Goal: Task Accomplishment & Management: Complete application form

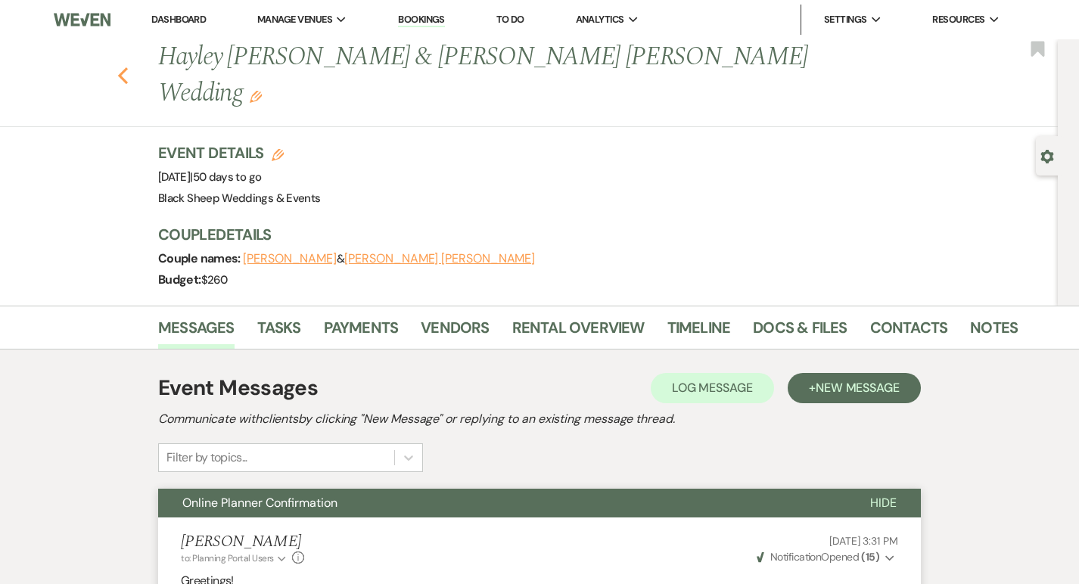
click at [124, 67] on icon "Previous" at bounding box center [122, 76] width 11 height 18
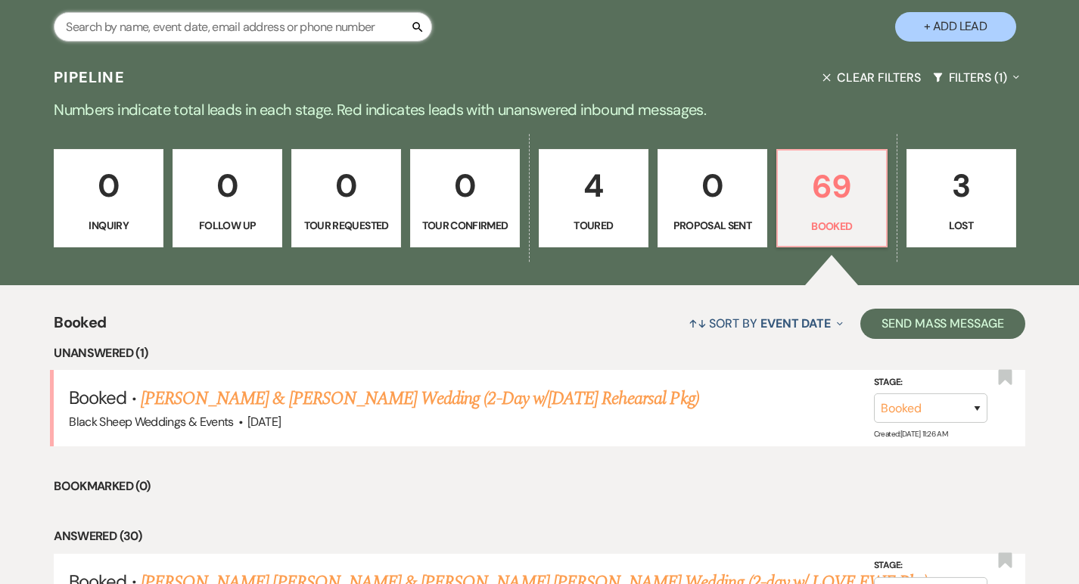
click at [169, 29] on input "text" at bounding box center [243, 27] width 378 height 30
type input "kayla"
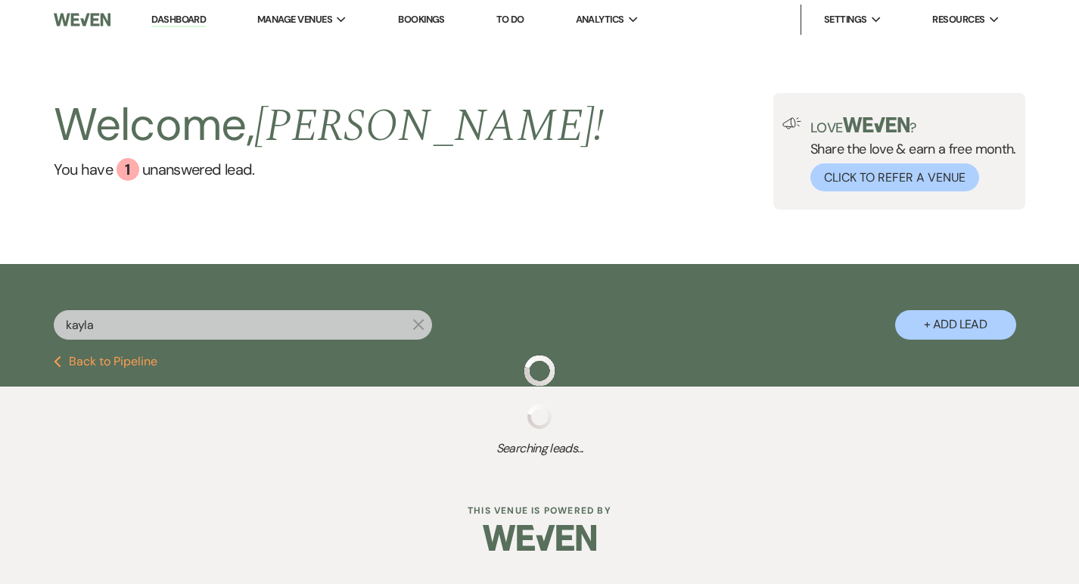
select select "5"
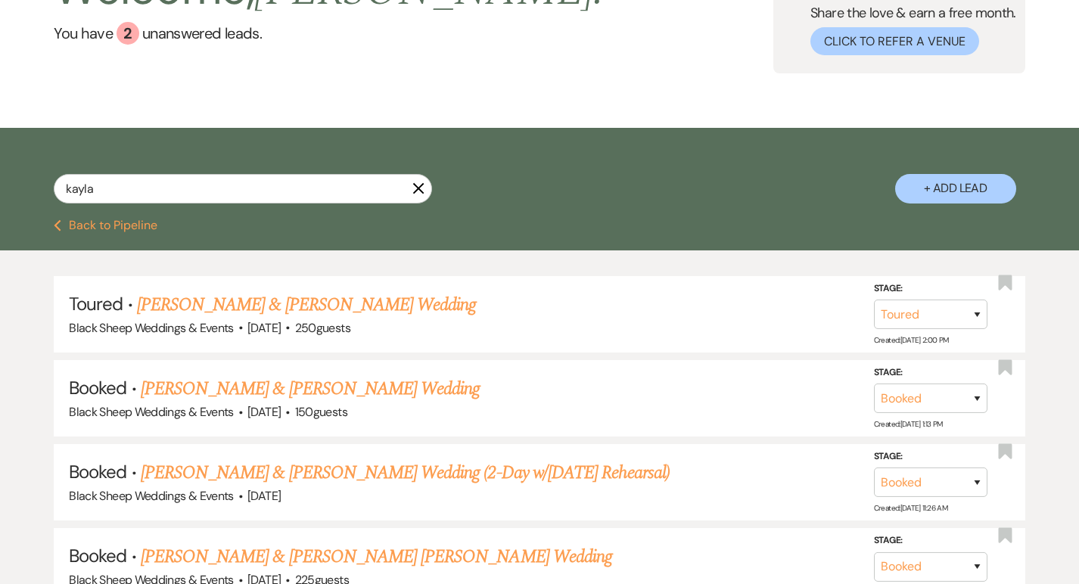
scroll to position [137, 0]
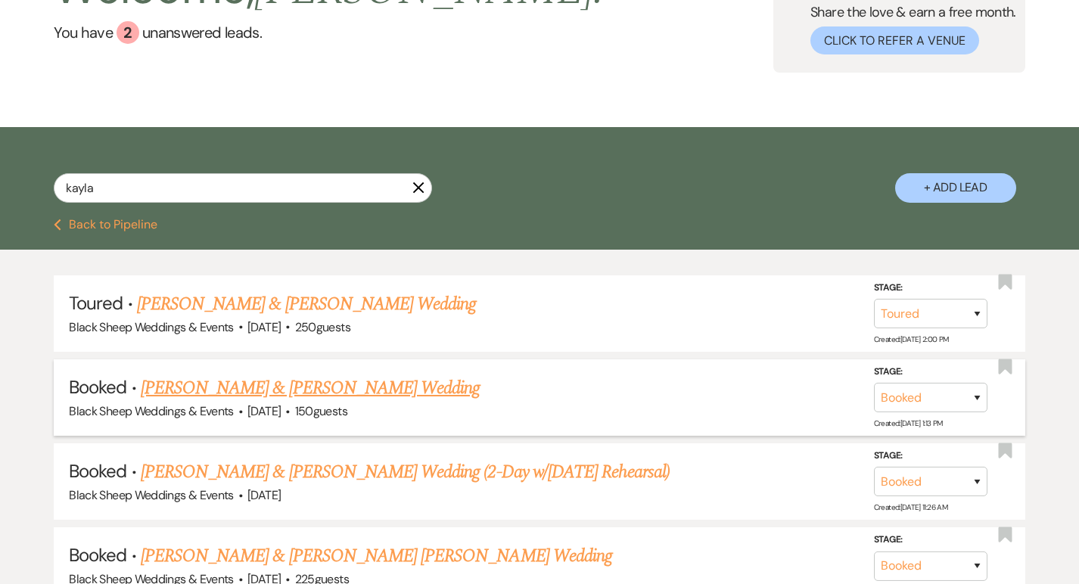
click at [335, 390] on link "Kayla Wodkowski's & Dylan Piccolo Wedding" at bounding box center [310, 388] width 339 height 27
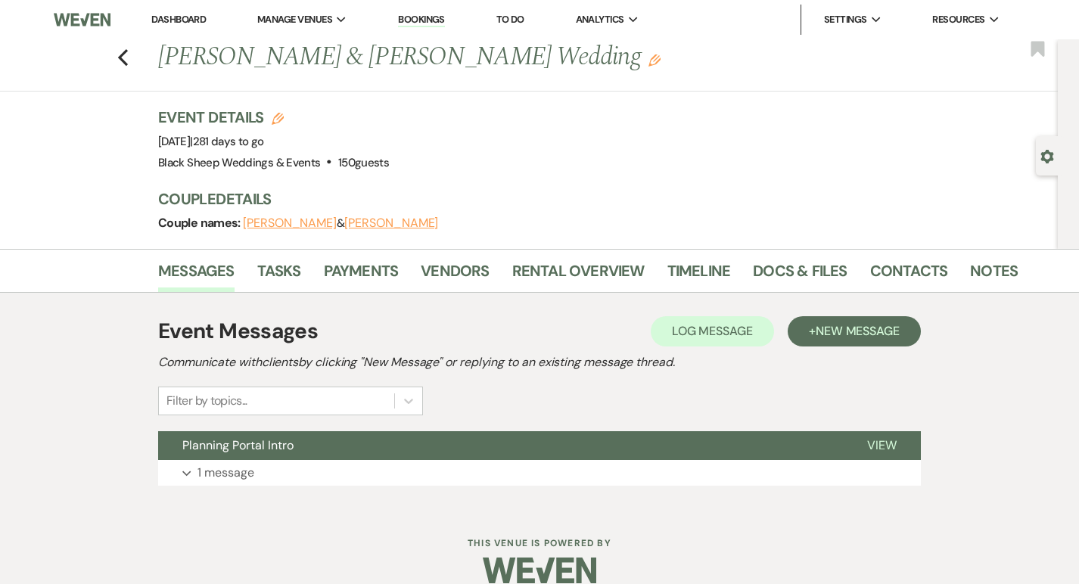
scroll to position [21, 0]
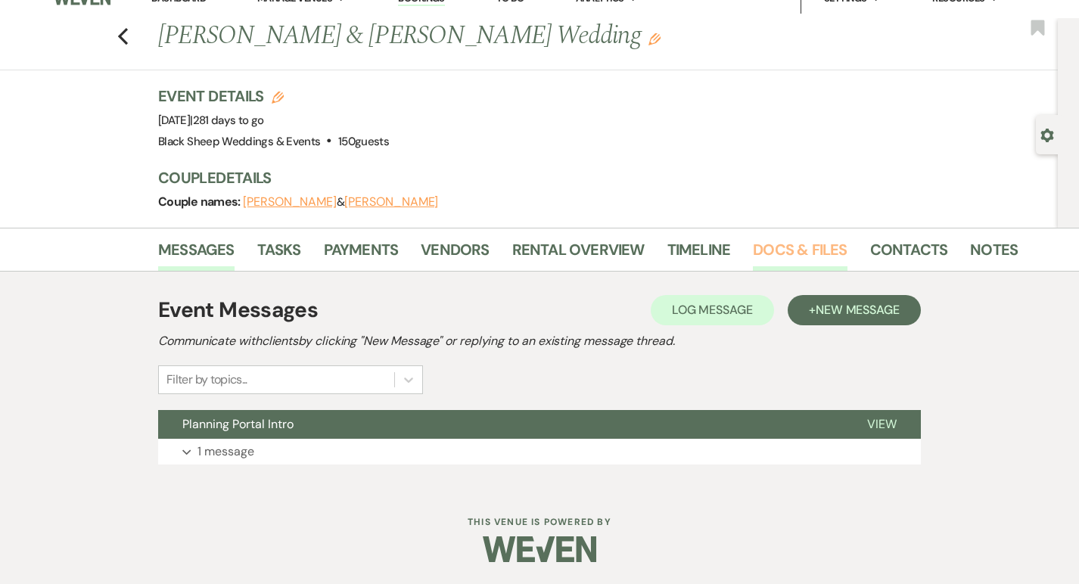
click at [788, 249] on link "Docs & Files" at bounding box center [800, 254] width 94 height 33
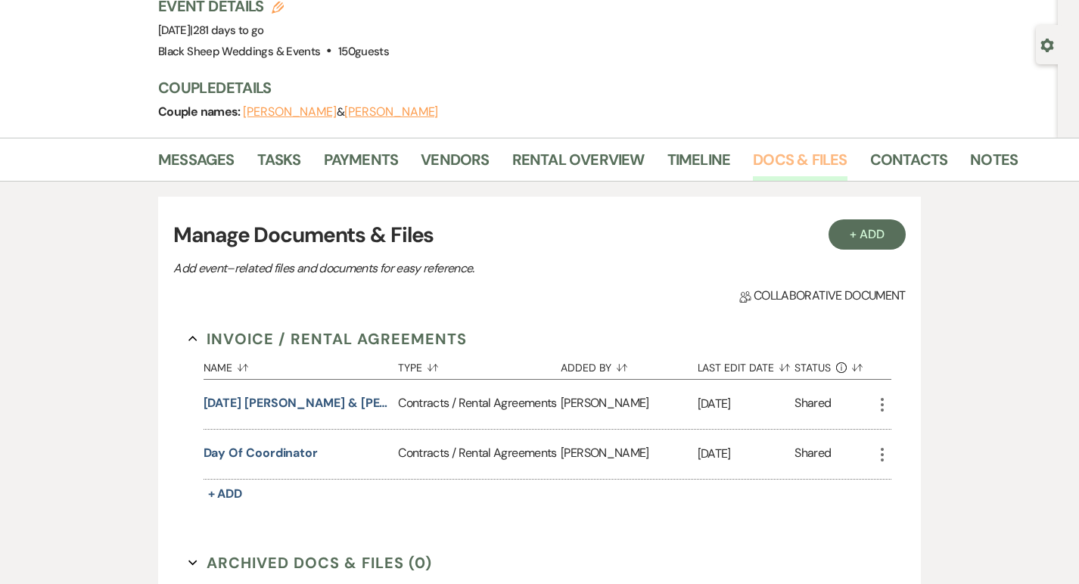
scroll to position [114, 0]
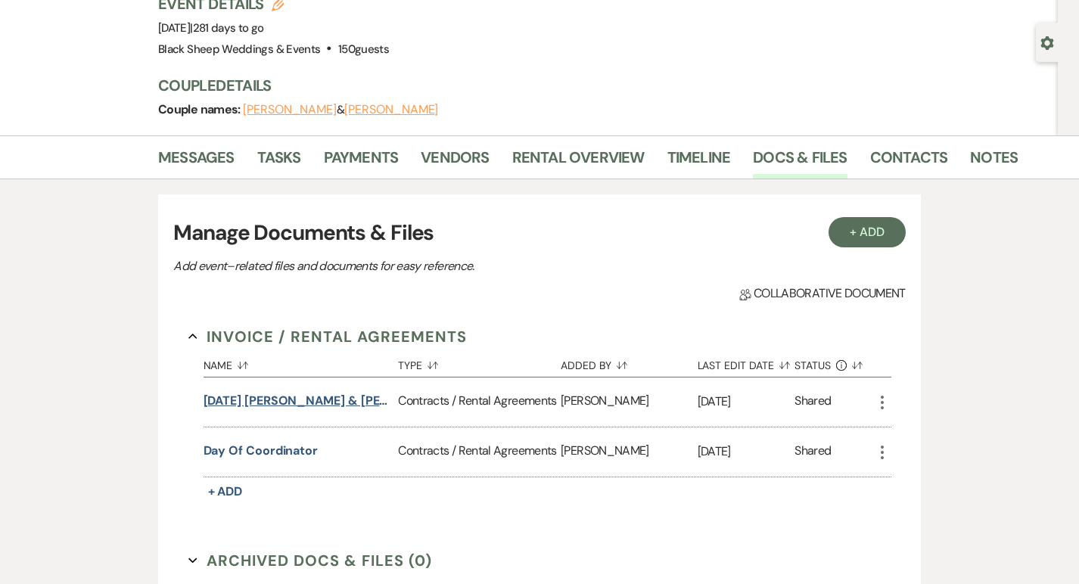
click at [313, 402] on button "2026.05.23 Wodkowski & Piccolo Wedding Contract" at bounding box center [298, 401] width 189 height 18
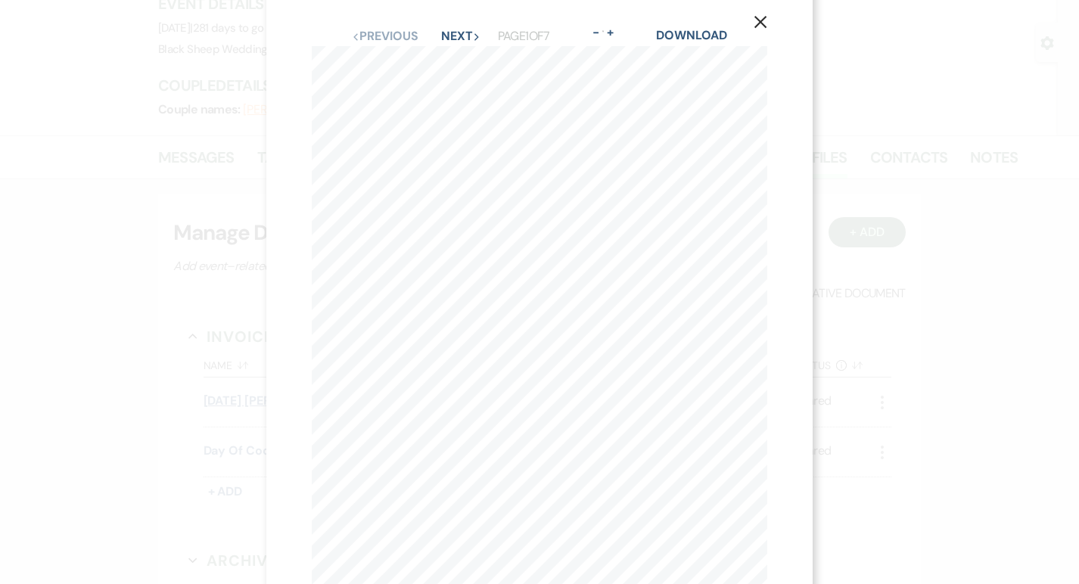
scroll to position [0, 0]
click at [462, 54] on button "Next Next" at bounding box center [460, 55] width 39 height 12
click at [373, 52] on button "Previous Previous" at bounding box center [385, 55] width 66 height 12
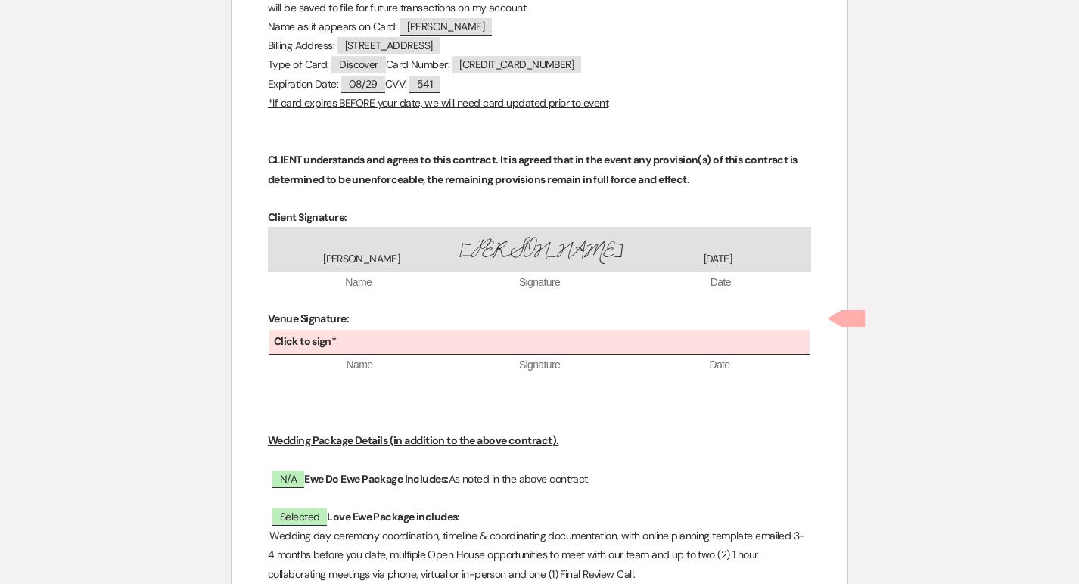
scroll to position [6071, 0]
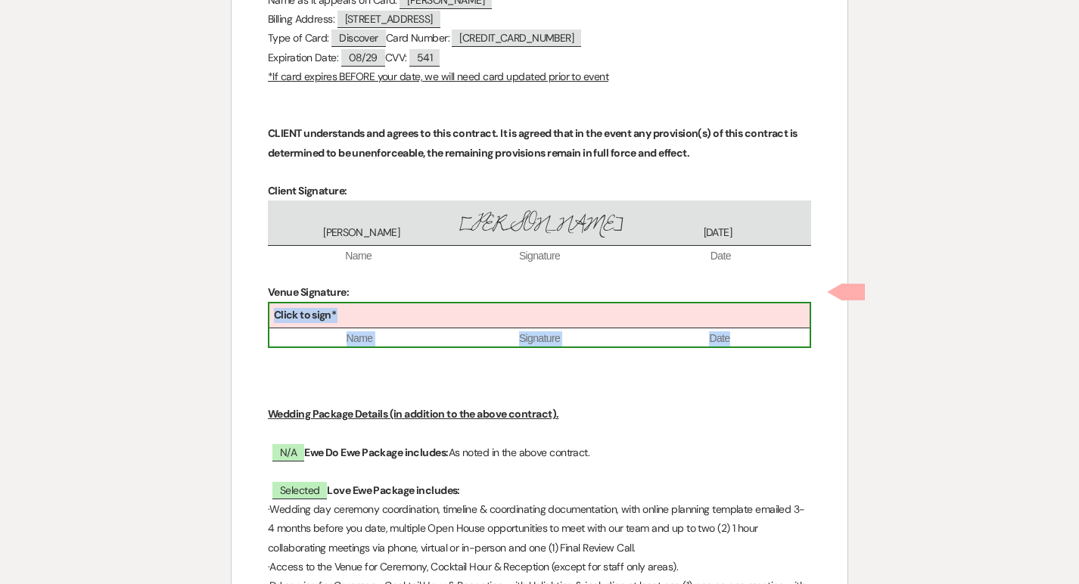
click at [453, 303] on div "Click to sign*" at bounding box center [539, 315] width 540 height 25
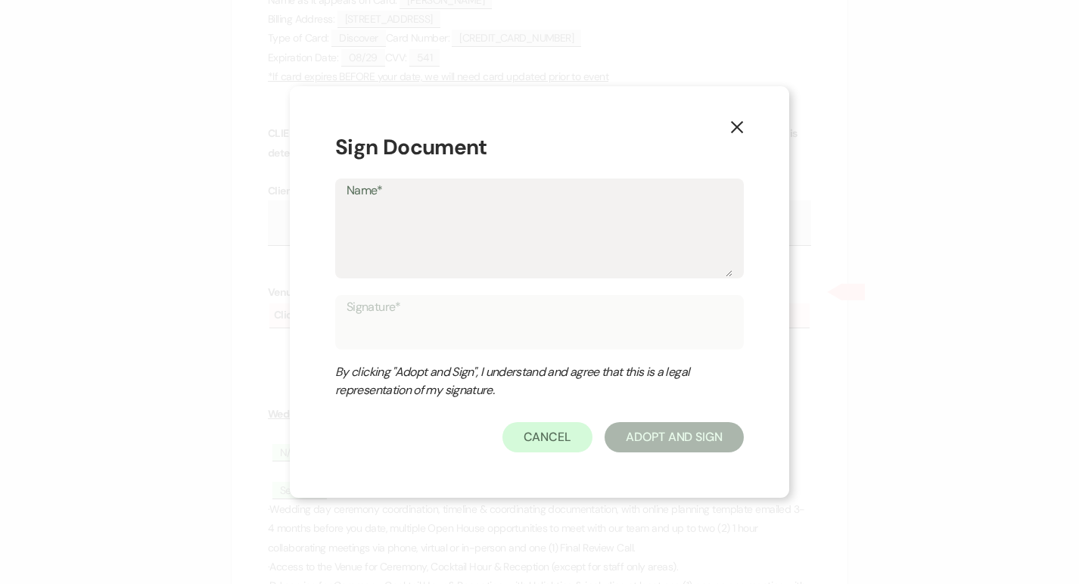
click at [437, 253] on textarea "Name*" at bounding box center [540, 239] width 386 height 76
click at [542, 440] on button "Cancel" at bounding box center [547, 437] width 91 height 30
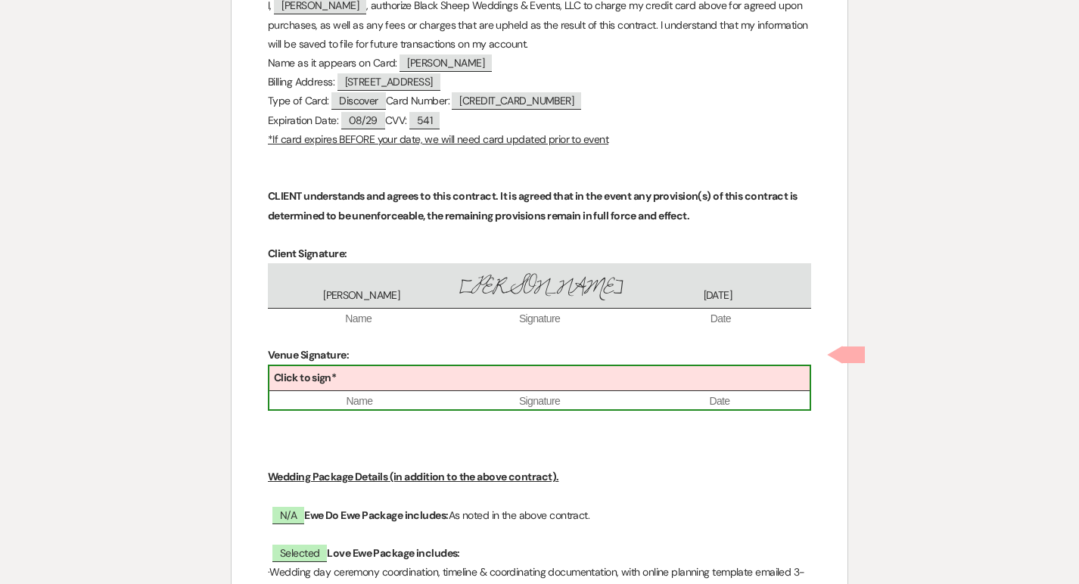
scroll to position [6006, 0]
click at [414, 368] on div "Click to sign*" at bounding box center [539, 380] width 540 height 25
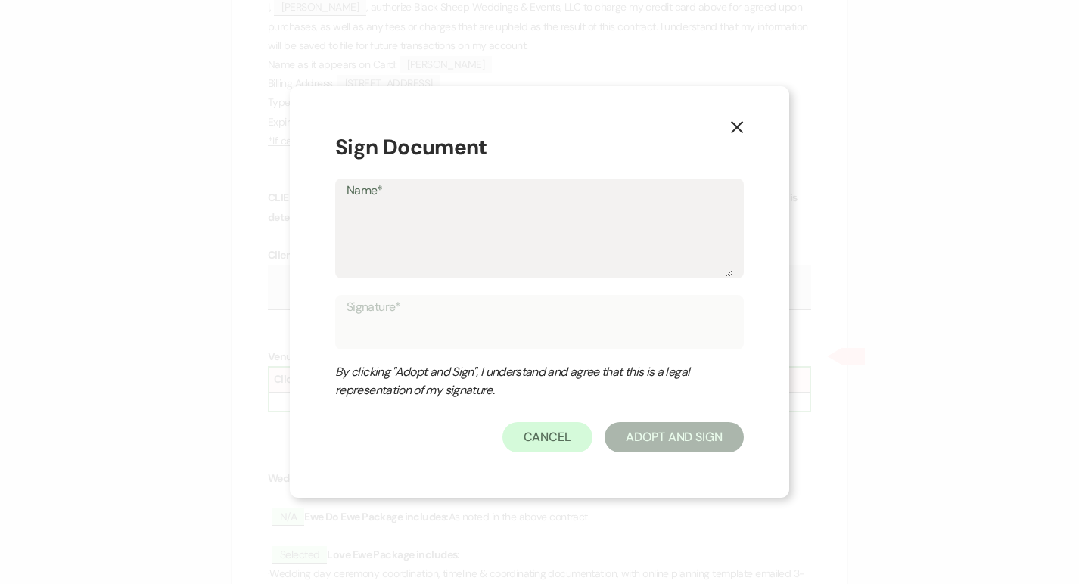
type textarea "J"
type input "J"
type textarea "Je"
type input "Je"
type textarea "Jen"
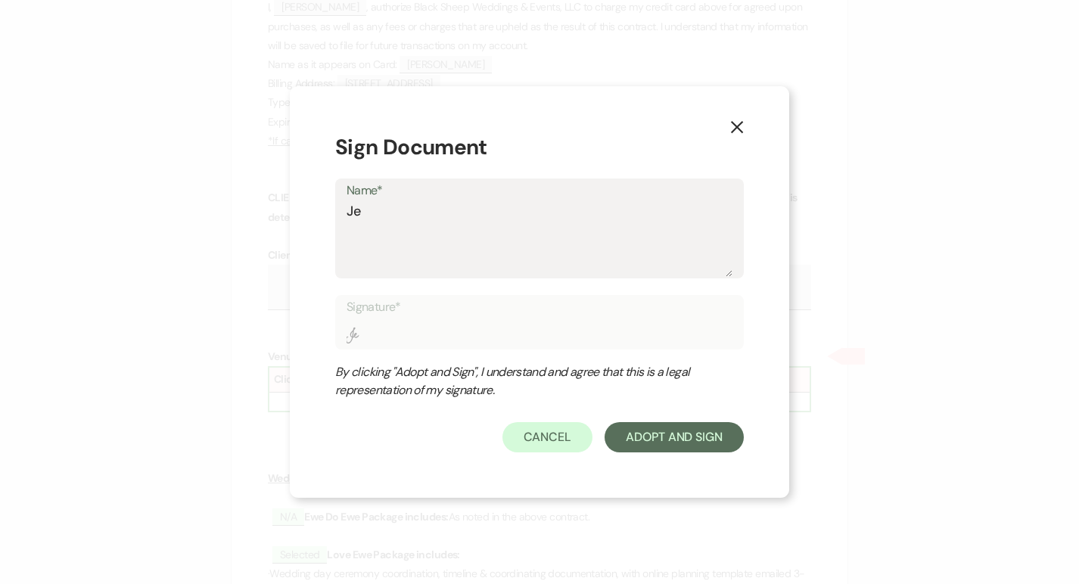
type input "Jen"
type textarea "Jenn"
type input "Jenn"
type textarea "Jenni"
type input "Jenni"
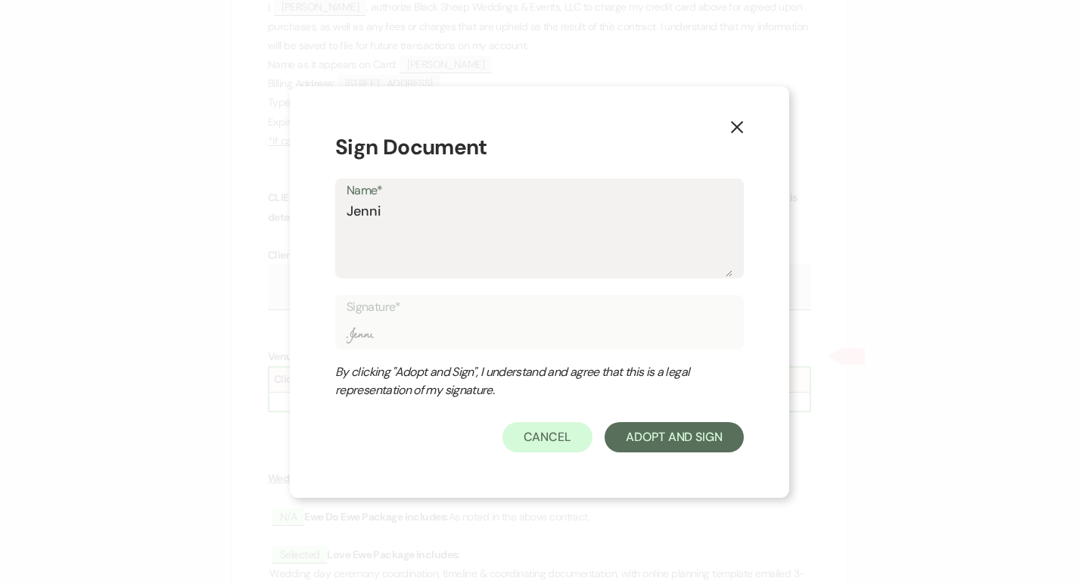
type textarea "Jennif"
type input "Jennif"
type textarea "Jennife"
type input "Jennife"
type textarea "Jennifer"
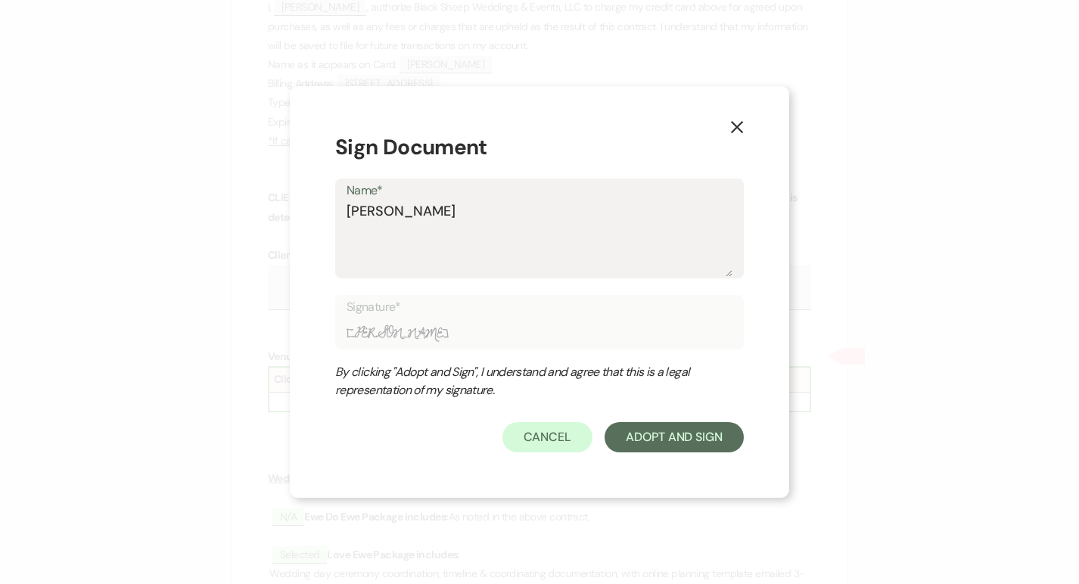
type input "Jennifer"
type textarea "Jennifer"
type input "Jennifer"
type textarea "Jennifer A"
type input "Jennifer A"
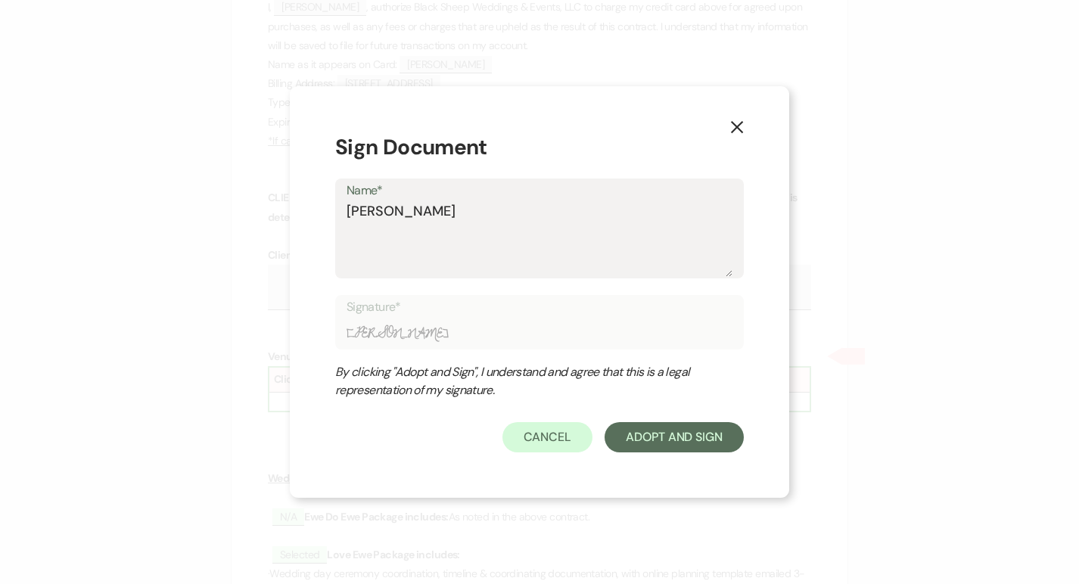
type textarea "Jennifer An"
type input "Jennifer An"
type textarea "Jennifer And"
type input "Jennifer And"
type textarea "Jennifer Ande"
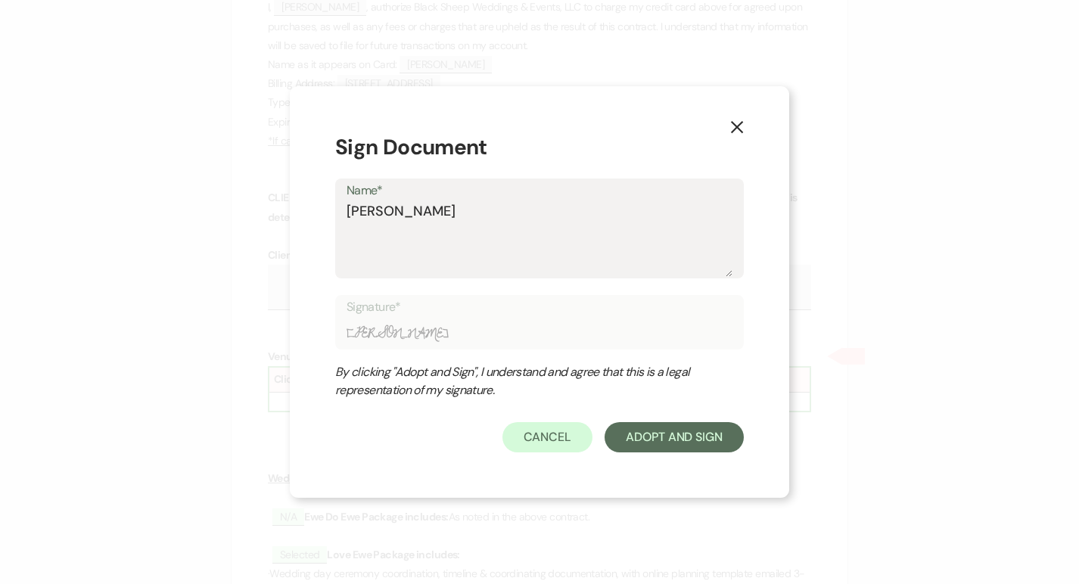
type input "Jennifer Ande"
type textarea "Jennifer Ander"
type input "Jennifer Ander"
type textarea "Jennifer Anders"
type input "Jennifer Anders"
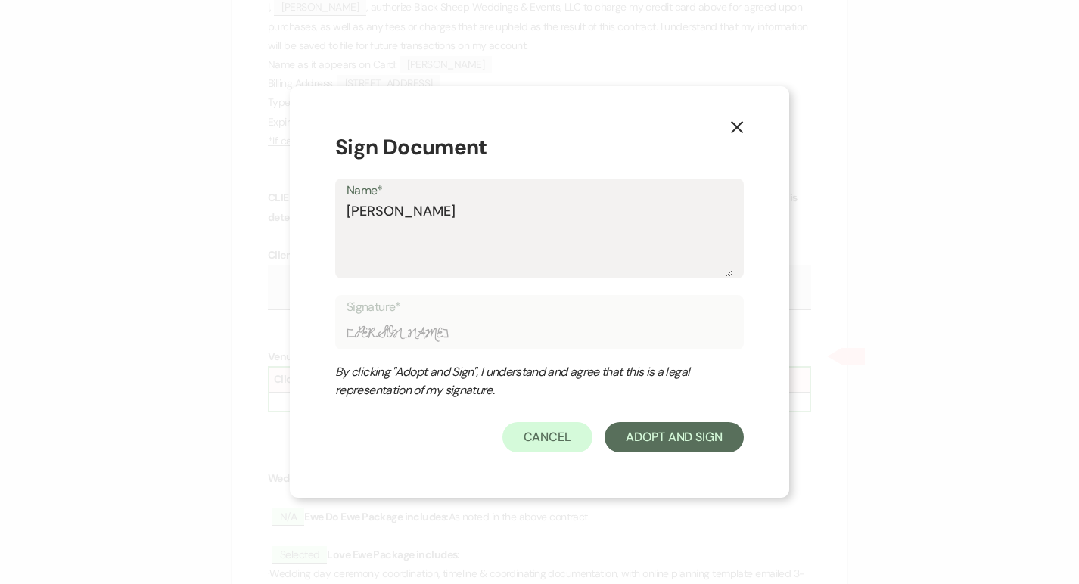
type textarea "Jennifer Anderso"
type input "Jennifer Anderso"
type textarea "[PERSON_NAME]"
type input "[PERSON_NAME]"
type textarea "[PERSON_NAME]"
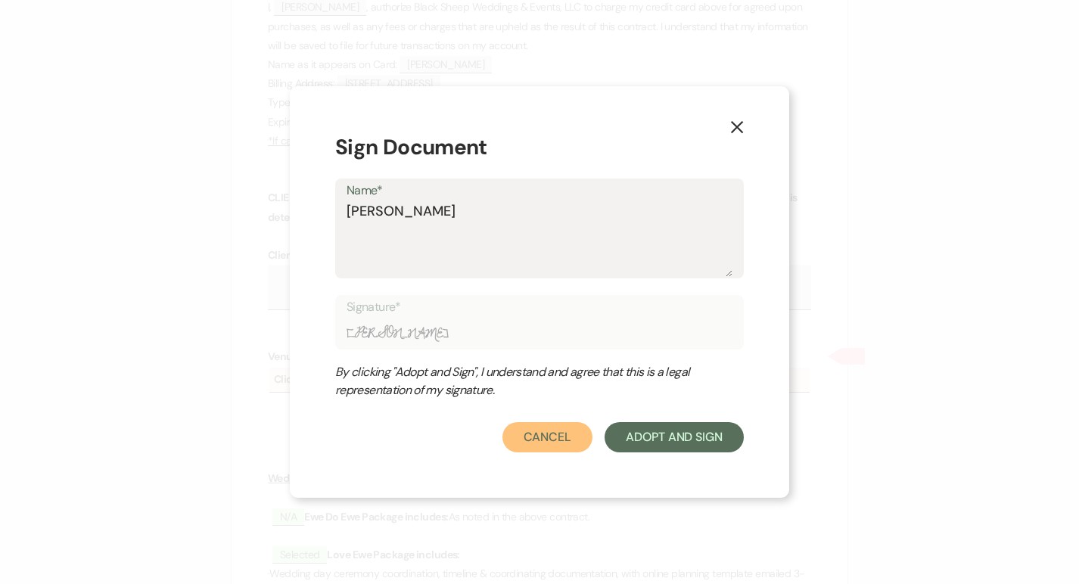
click at [543, 443] on button "Cancel" at bounding box center [547, 437] width 91 height 30
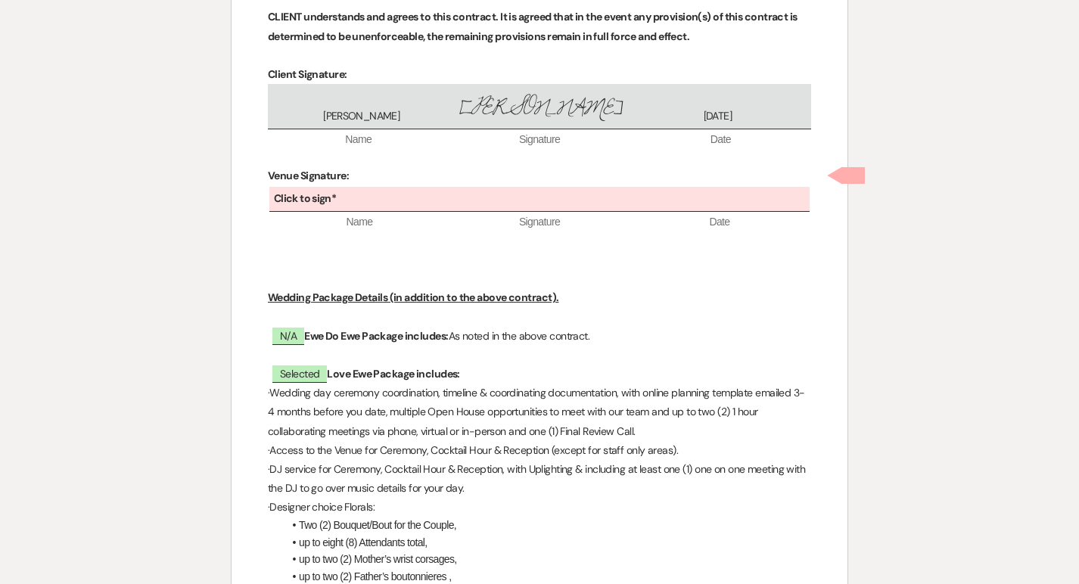
scroll to position [6182, 0]
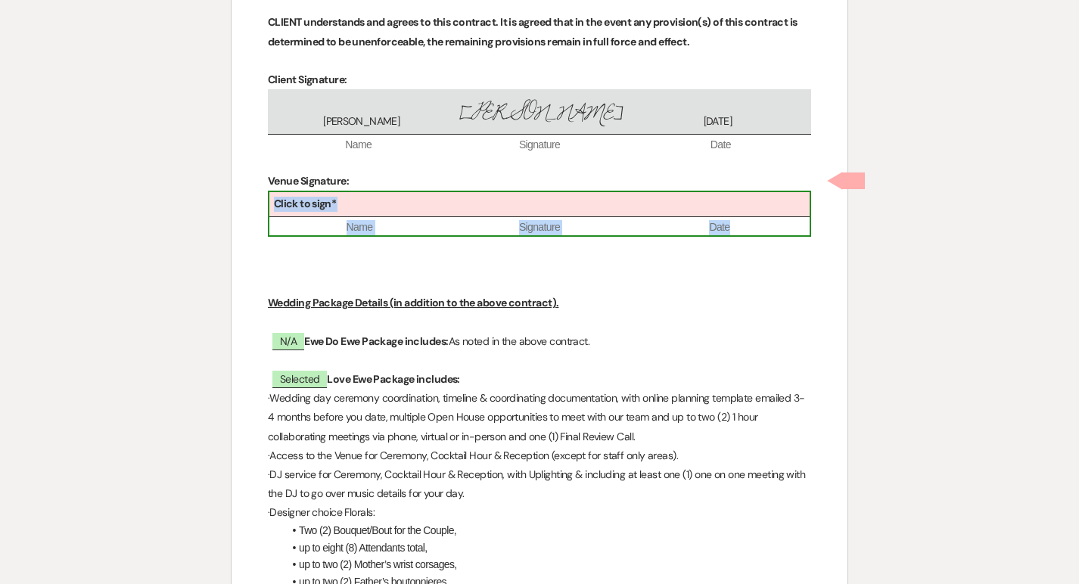
click at [519, 192] on div "Click to sign*" at bounding box center [539, 204] width 540 height 25
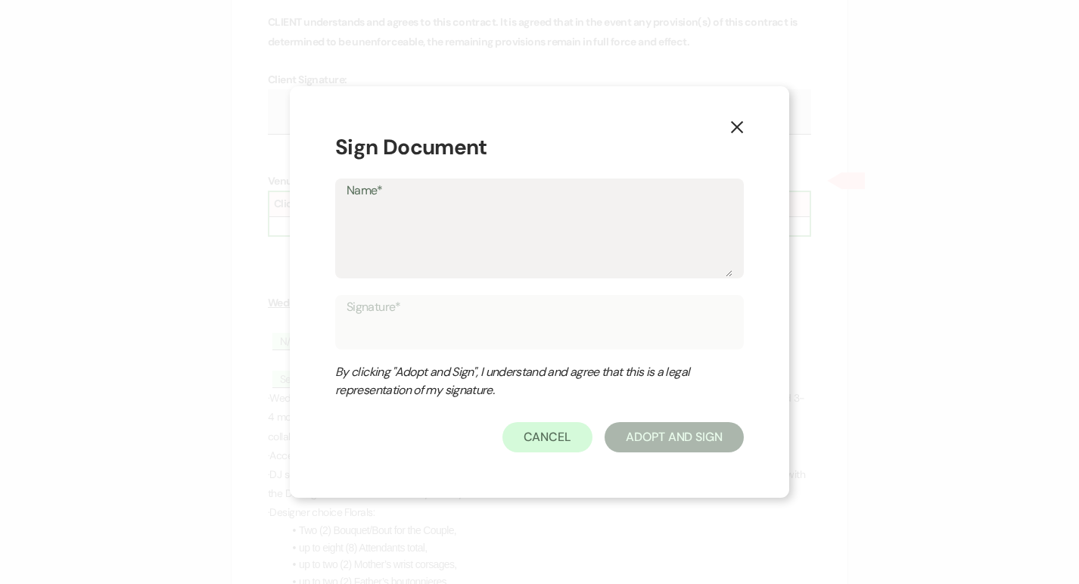
type textarea "J"
type input "J"
type textarea "Je"
type input "Je"
type textarea "Jen"
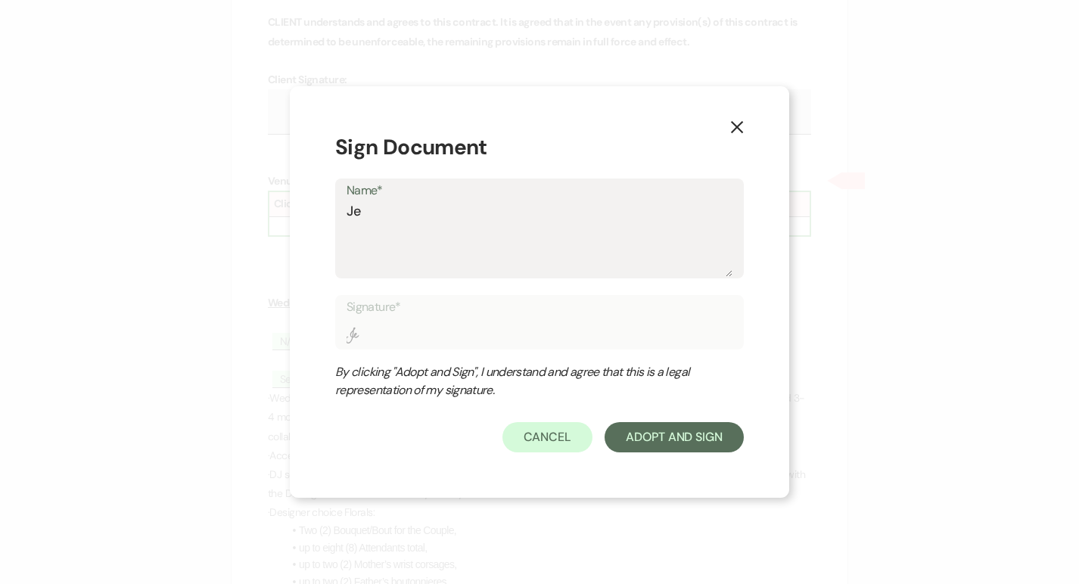
type input "Jen"
type textarea "Jenn"
type input "Jenn"
type textarea "Jenni"
type input "Jenni"
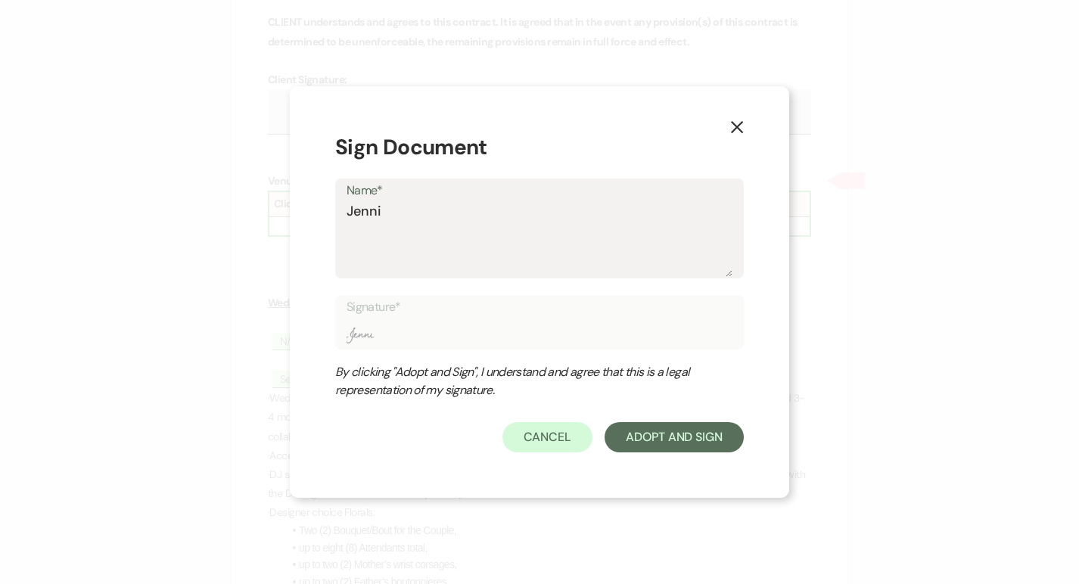
type textarea "Jennif"
type input "Jennif"
type textarea "Jennife"
type input "Jennife"
type textarea "Jennifer"
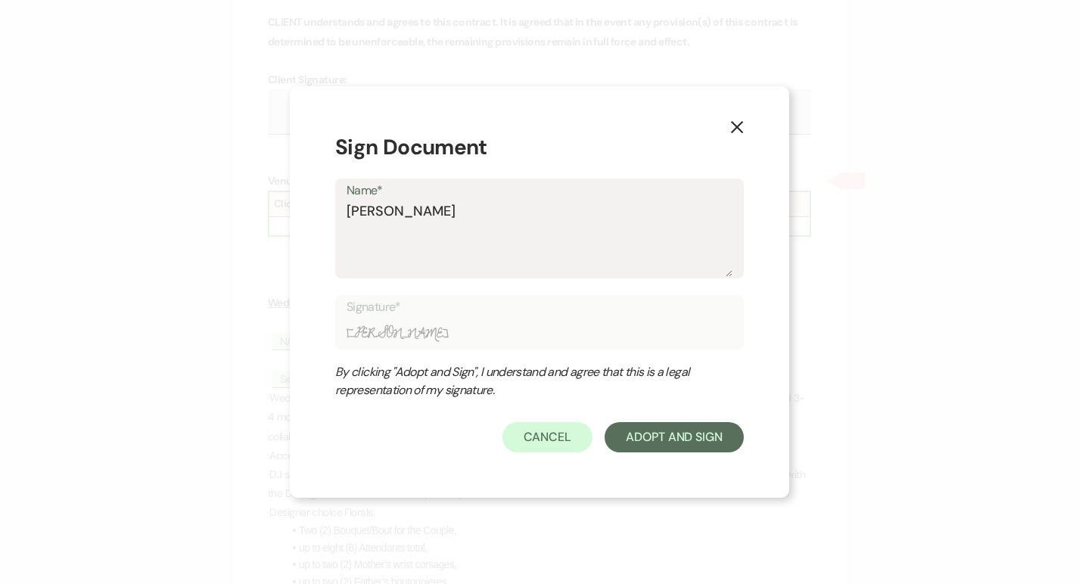
type input "Jennifer"
type textarea "Jennifer"
type input "Jennifer"
type textarea "Jennifer A"
type input "Jennifer A"
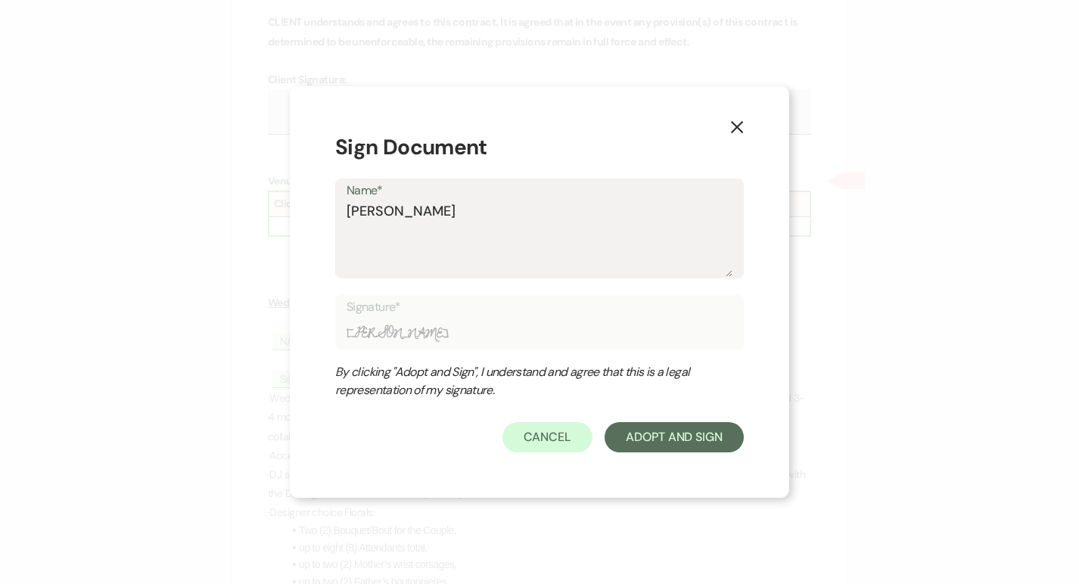
type textarea "Jennifer An"
type input "Jennifer An"
type textarea "Jennifer And"
type input "Jennifer And"
type textarea "Jennifer Ande"
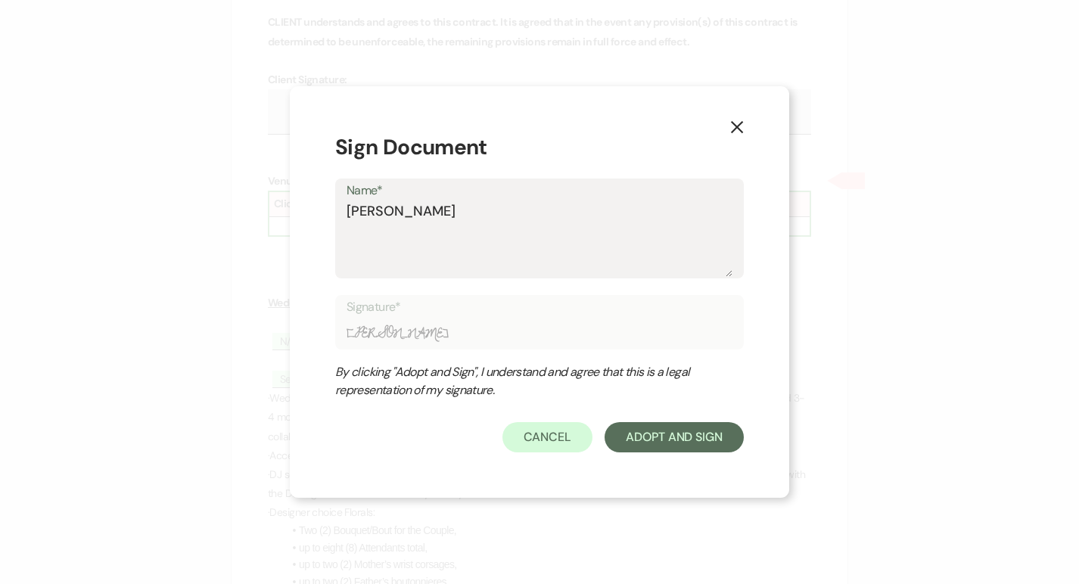
type input "Jennifer Ande"
type textarea "Jennifer Ander"
type input "Jennifer Ander"
type textarea "Jennifer Anders"
type input "Jennifer Anders"
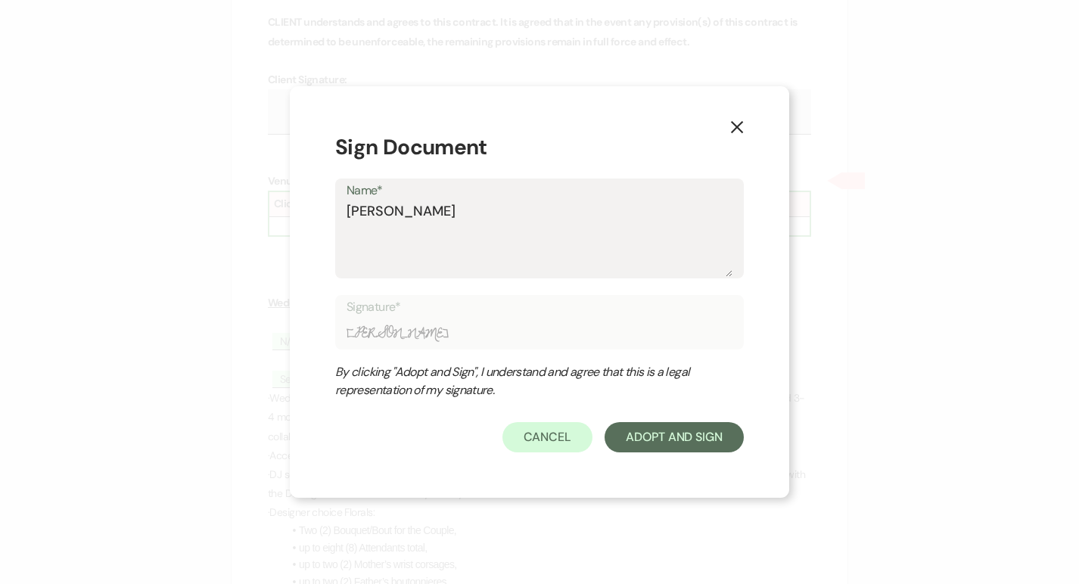
type textarea "Jennifer Anderso"
type input "Jennifer Anderso"
type textarea "[PERSON_NAME]"
type input "[PERSON_NAME]"
type textarea "[PERSON_NAME]"
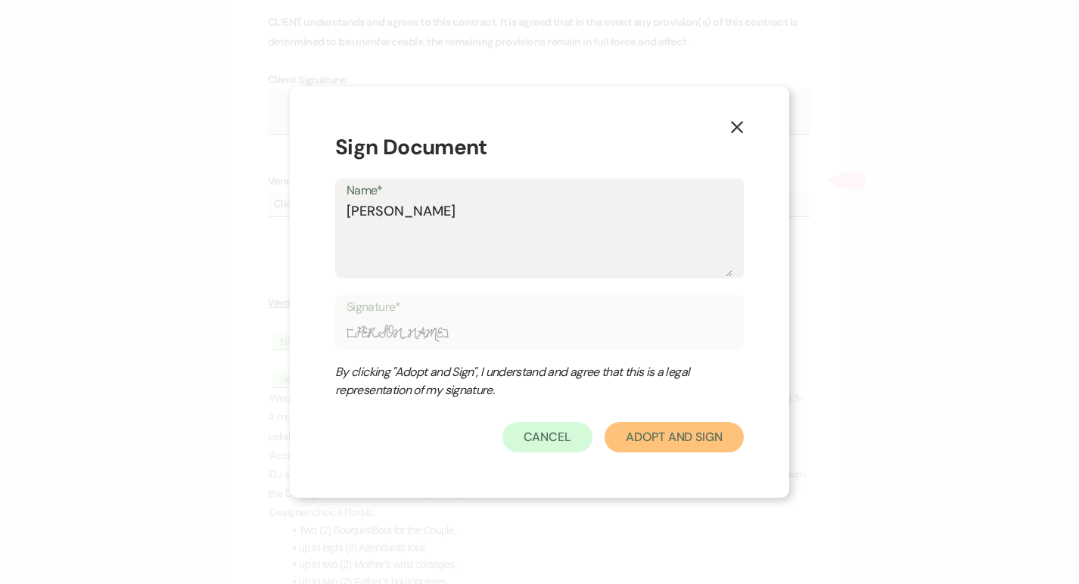
click at [701, 441] on button "Adopt And Sign" at bounding box center [674, 437] width 139 height 30
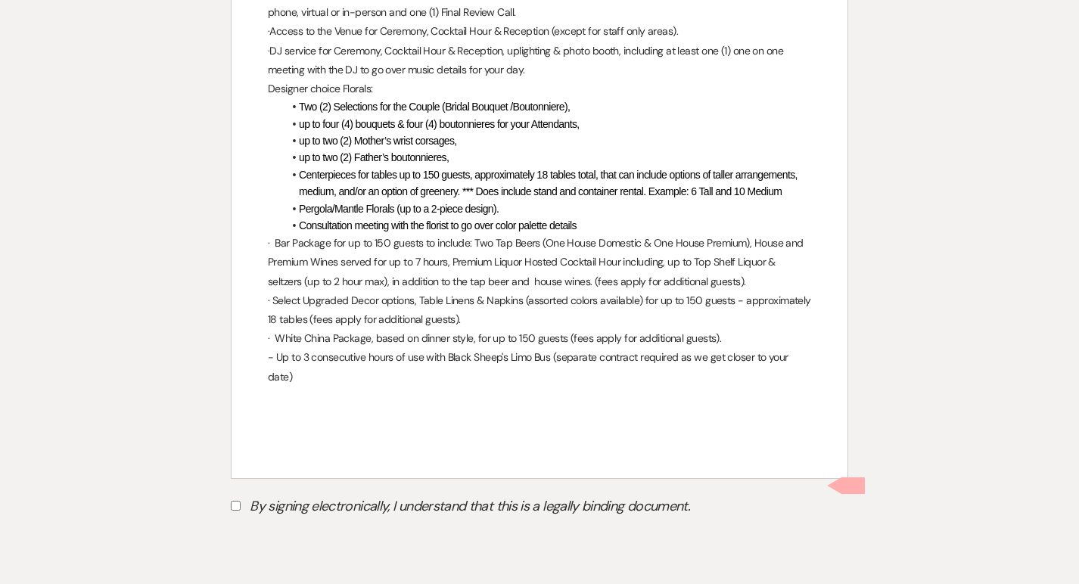
scroll to position [7060, 0]
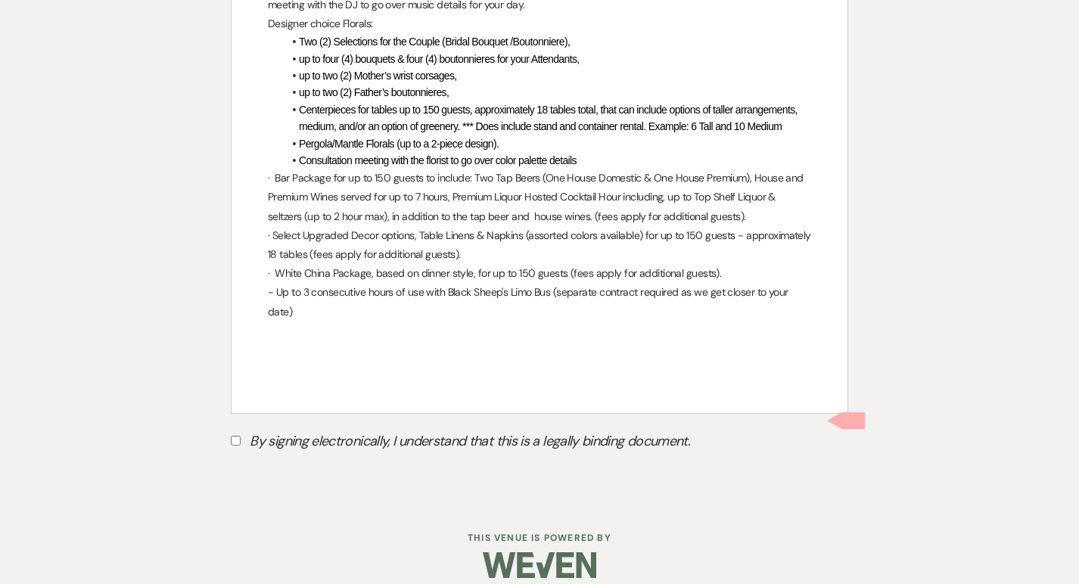
click at [238, 436] on input "By signing electronically, I understand that this is a legally binding document." at bounding box center [236, 441] width 10 height 10
checkbox input "true"
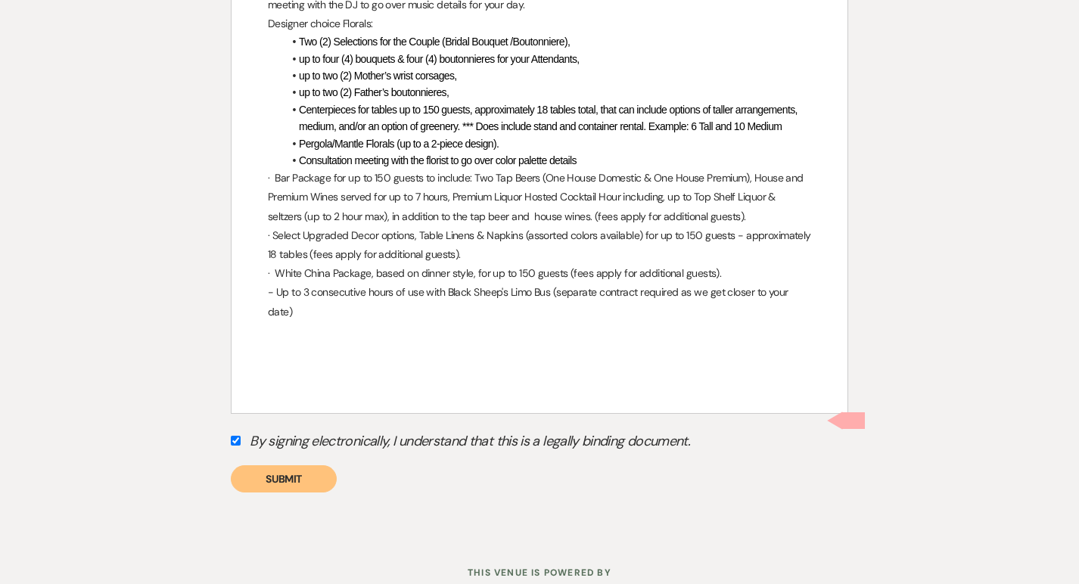
click at [272, 471] on button "Submit" at bounding box center [284, 478] width 106 height 27
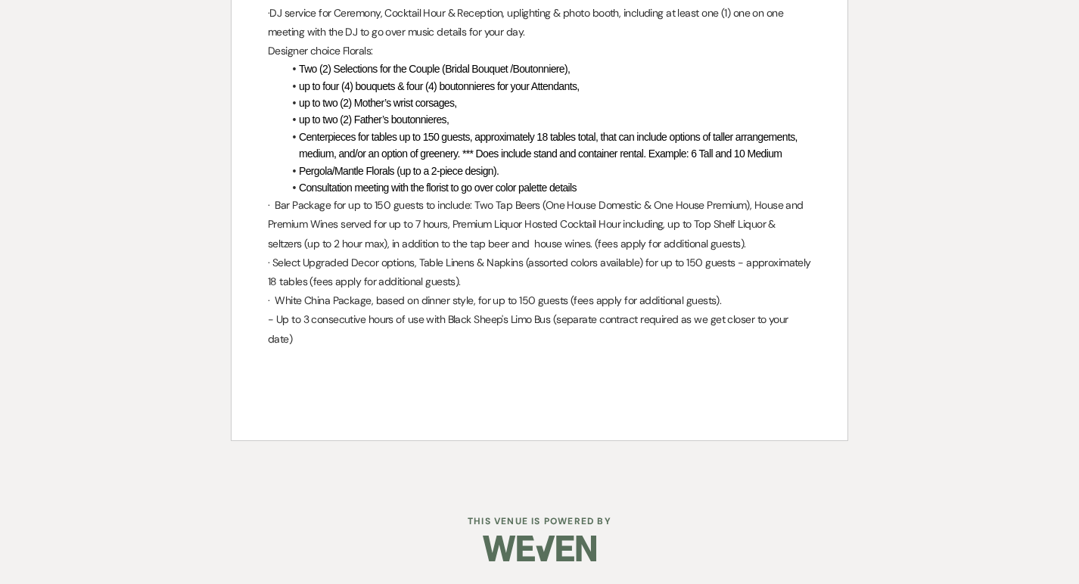
scroll to position [7016, 0]
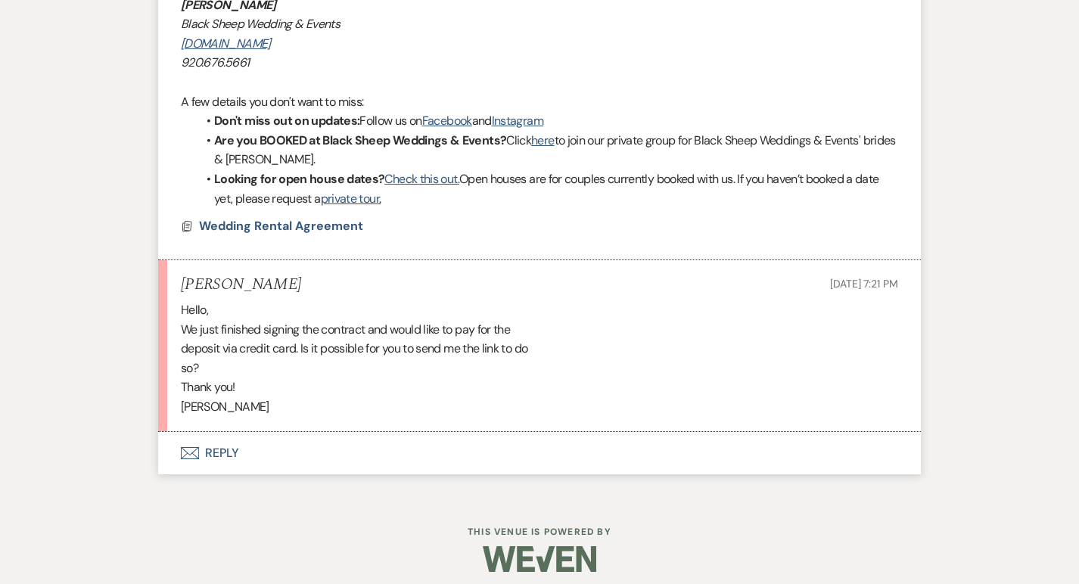
scroll to position [1638, 0]
click at [234, 453] on button "Envelope Reply" at bounding box center [539, 453] width 763 height 42
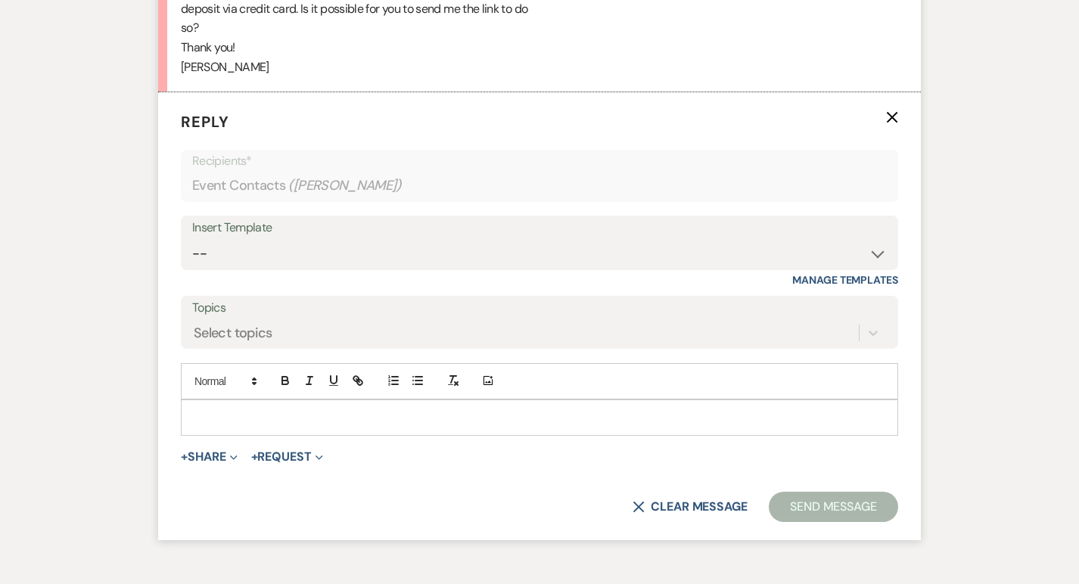
scroll to position [1981, 0]
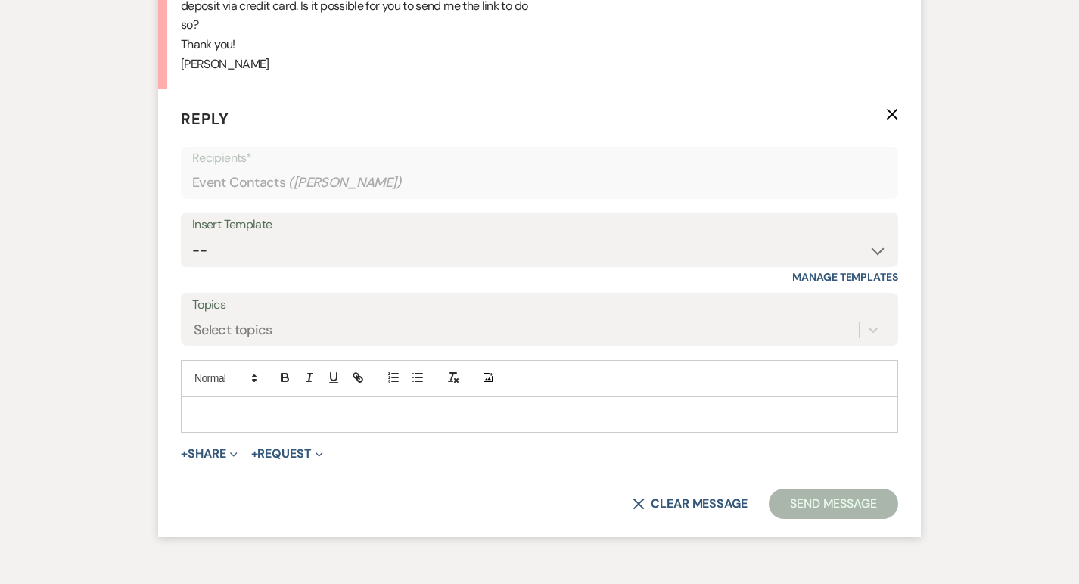
click at [235, 413] on p at bounding box center [539, 414] width 693 height 17
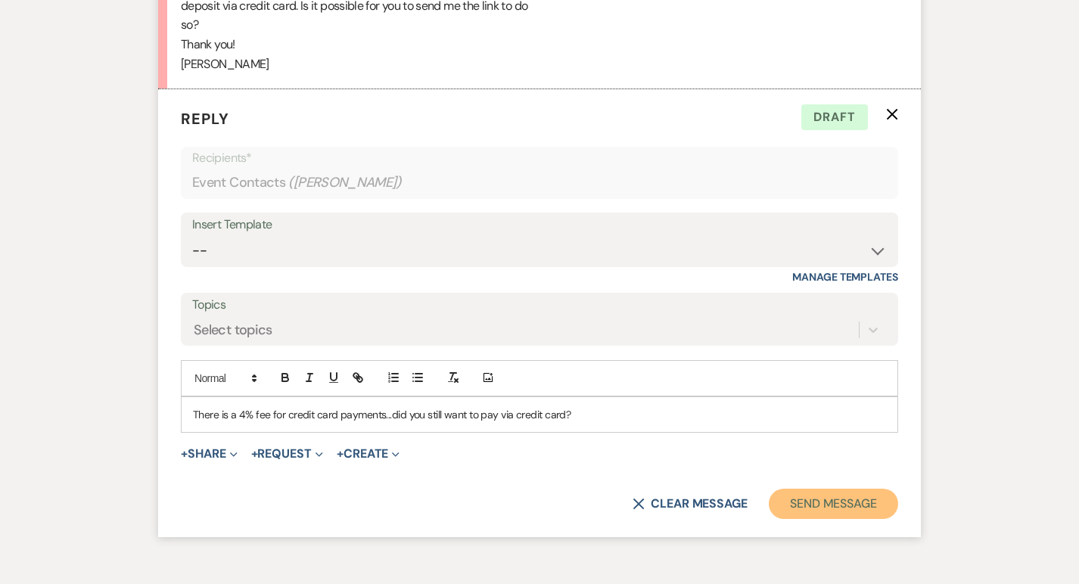
click at [820, 492] on button "Send Message" at bounding box center [833, 504] width 129 height 30
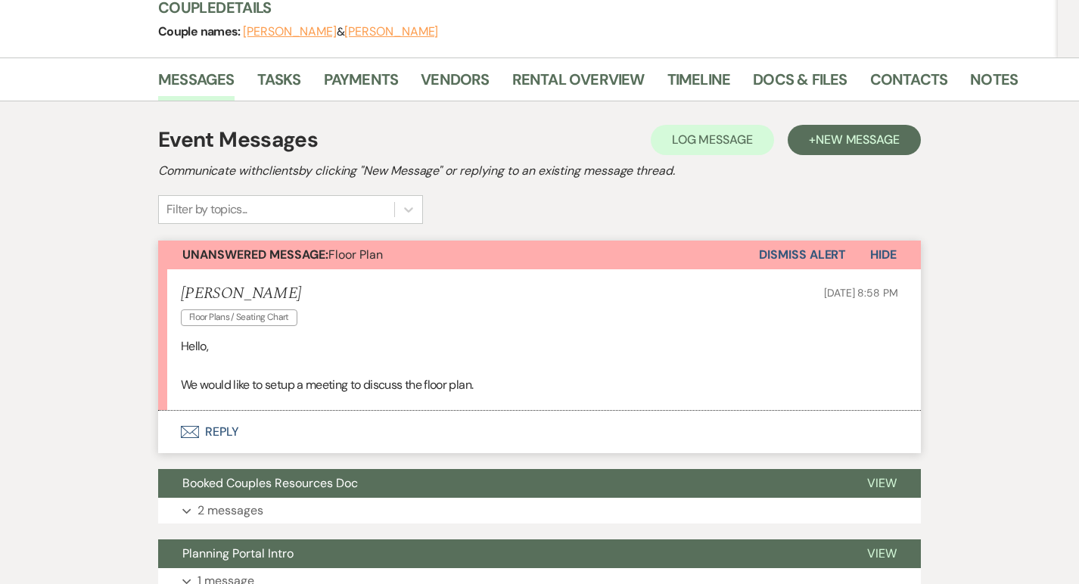
scroll to position [247, 0]
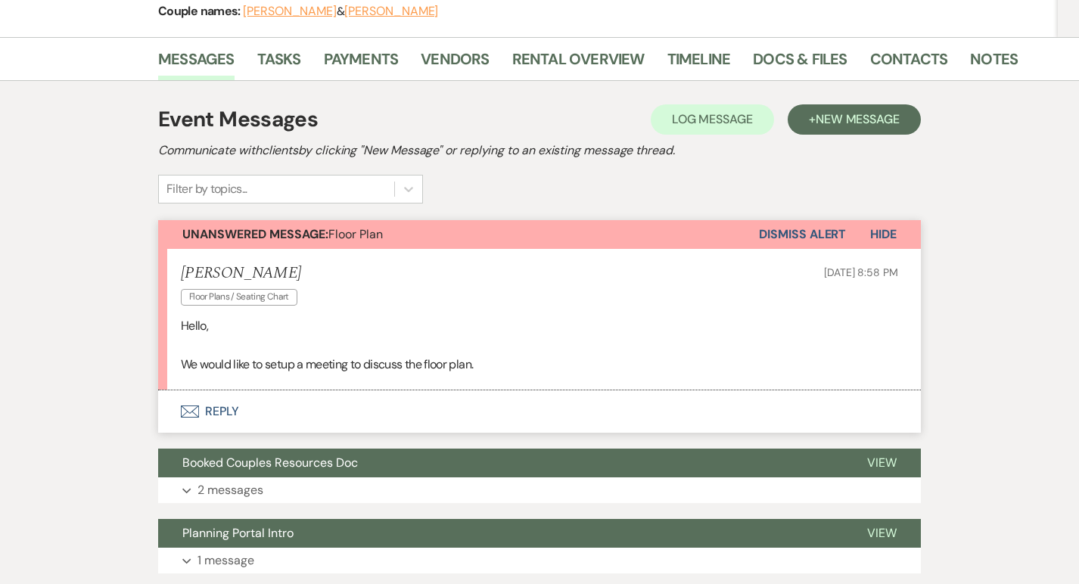
click at [204, 409] on button "Envelope Reply" at bounding box center [539, 411] width 763 height 42
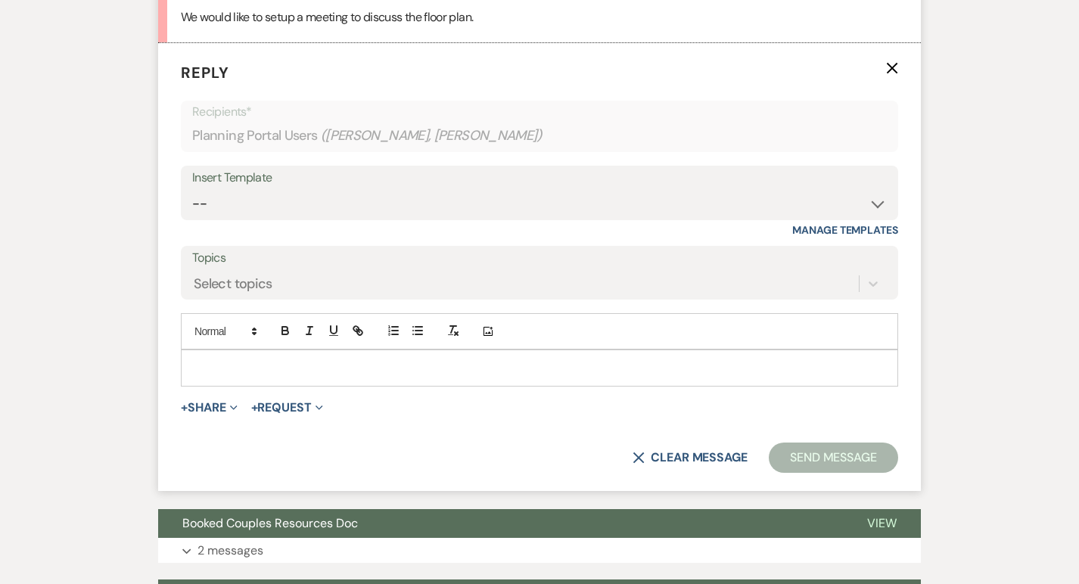
scroll to position [599, 0]
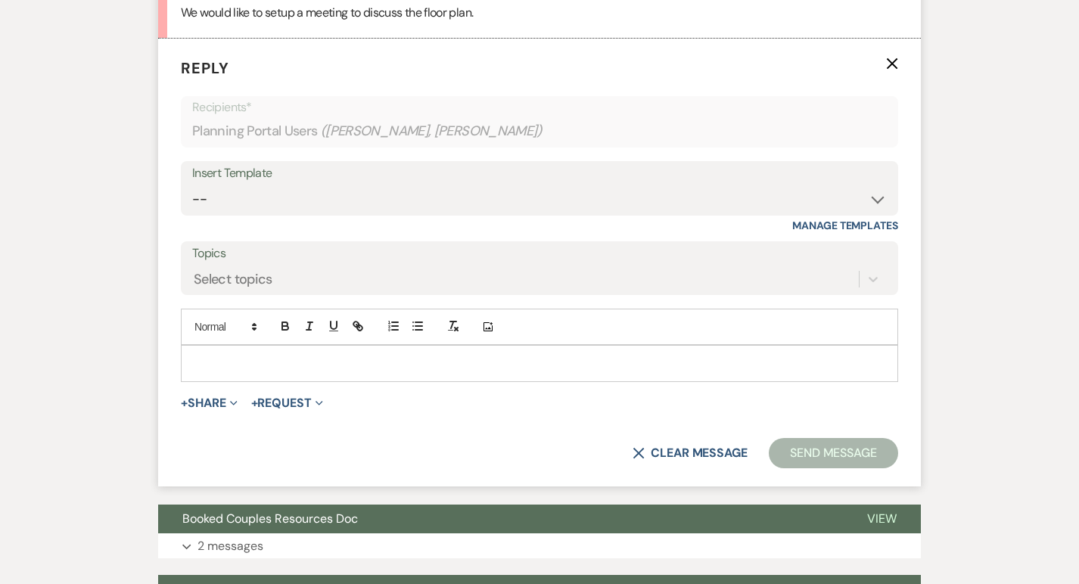
click at [212, 350] on div at bounding box center [540, 363] width 716 height 35
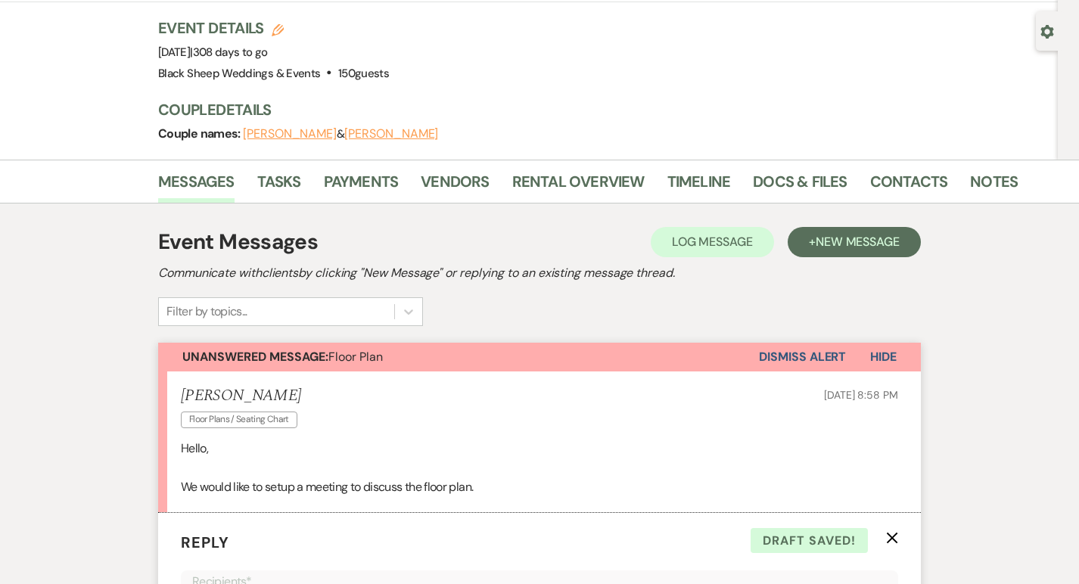
scroll to position [0, 0]
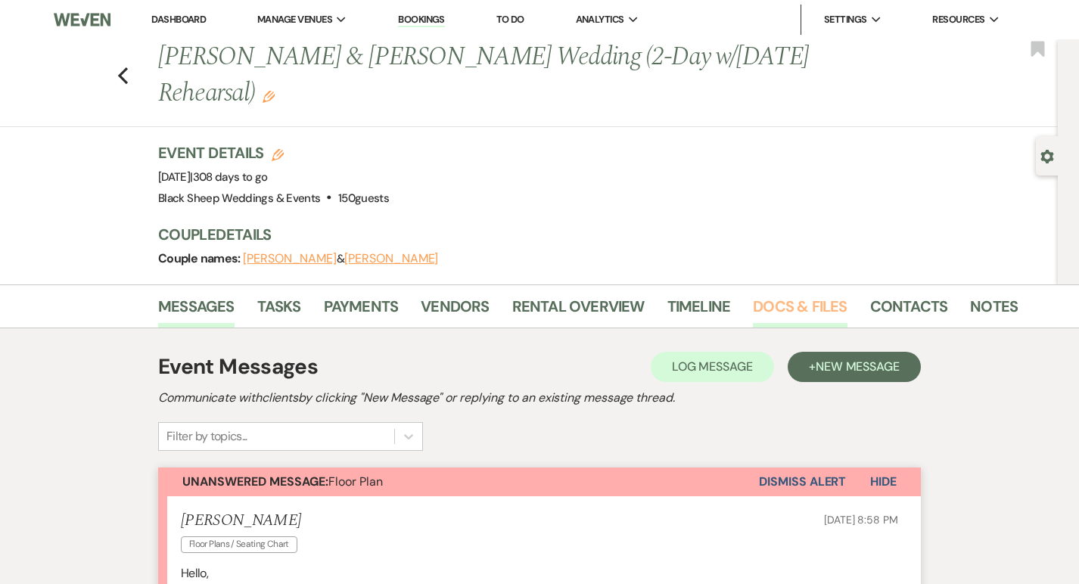
click at [809, 306] on link "Docs & Files" at bounding box center [800, 310] width 94 height 33
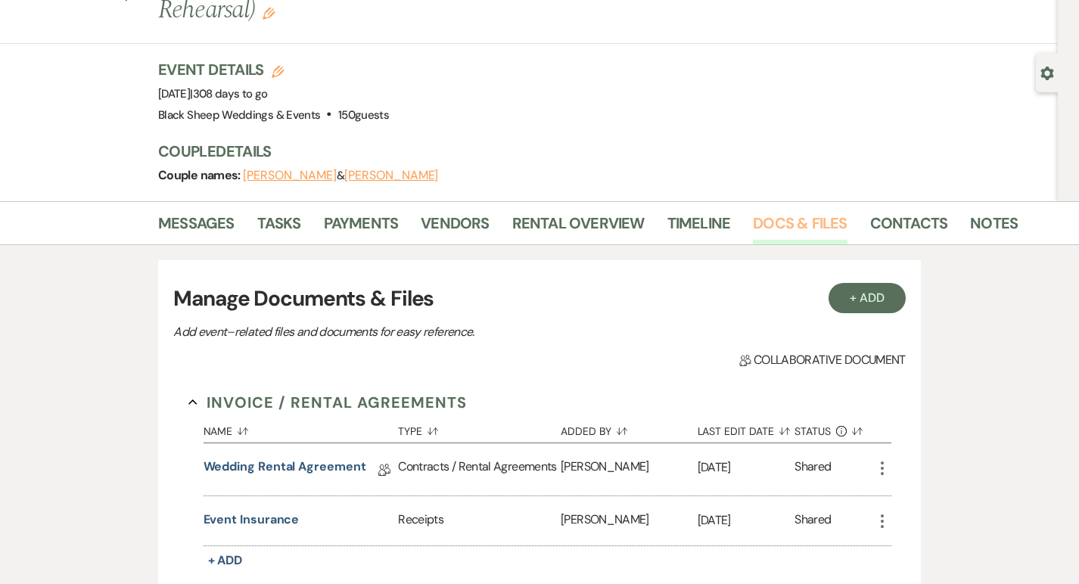
scroll to position [93, 0]
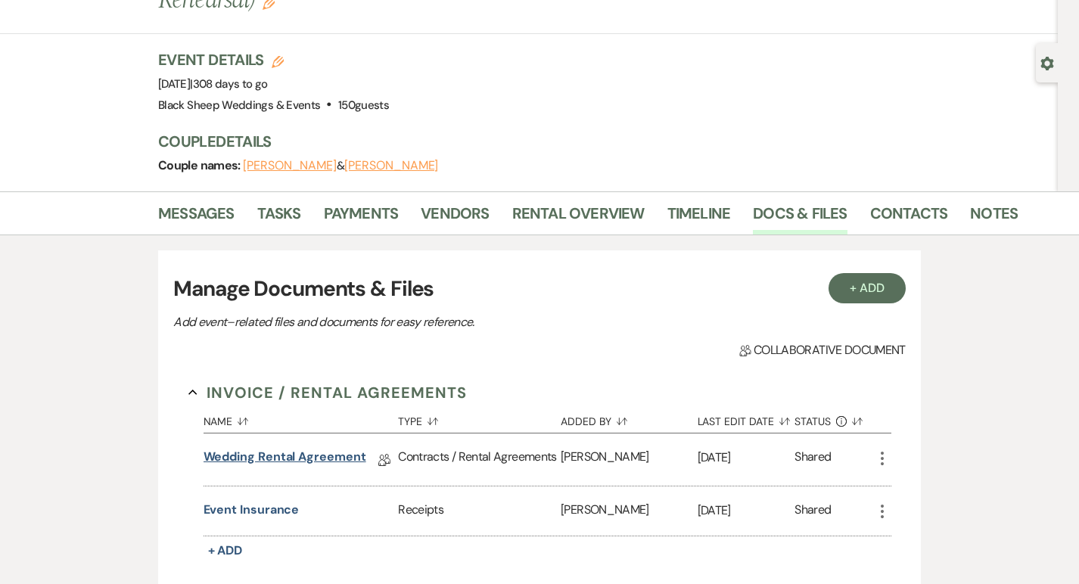
click at [307, 459] on link "Wedding Rental Agreement" at bounding box center [285, 459] width 163 height 23
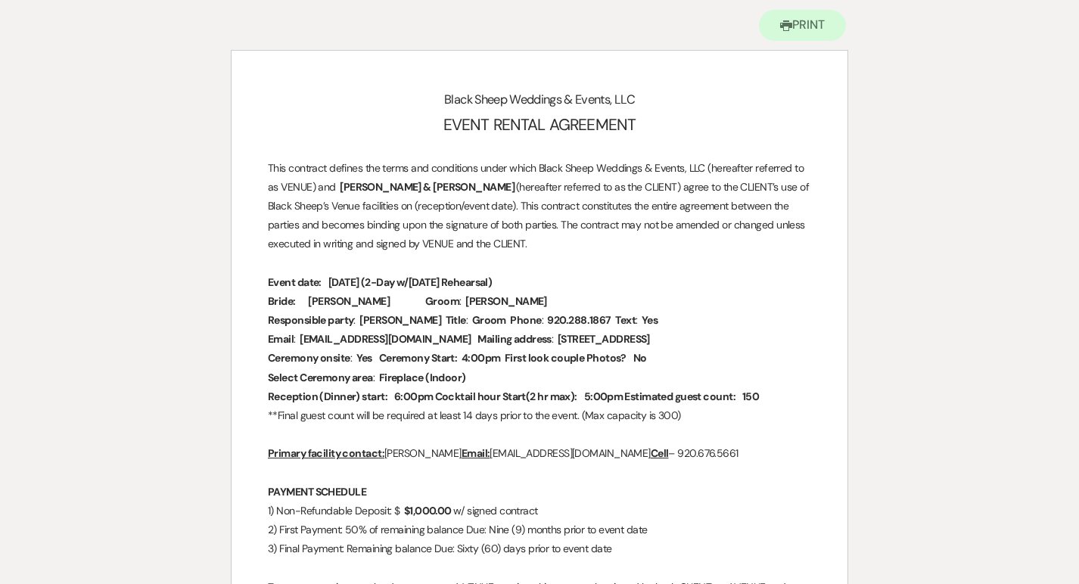
scroll to position [155, 0]
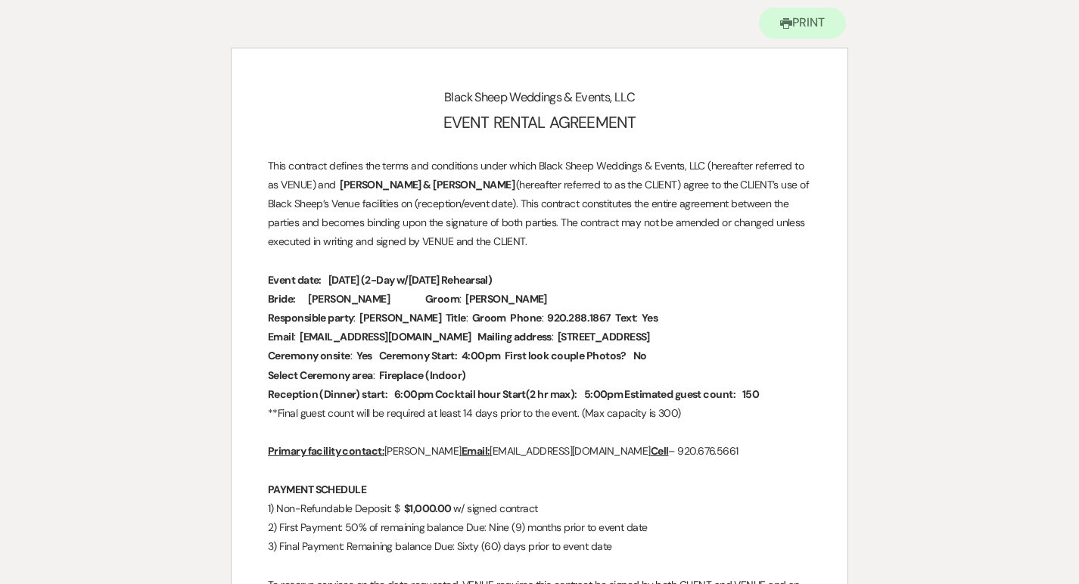
scroll to position [93, 0]
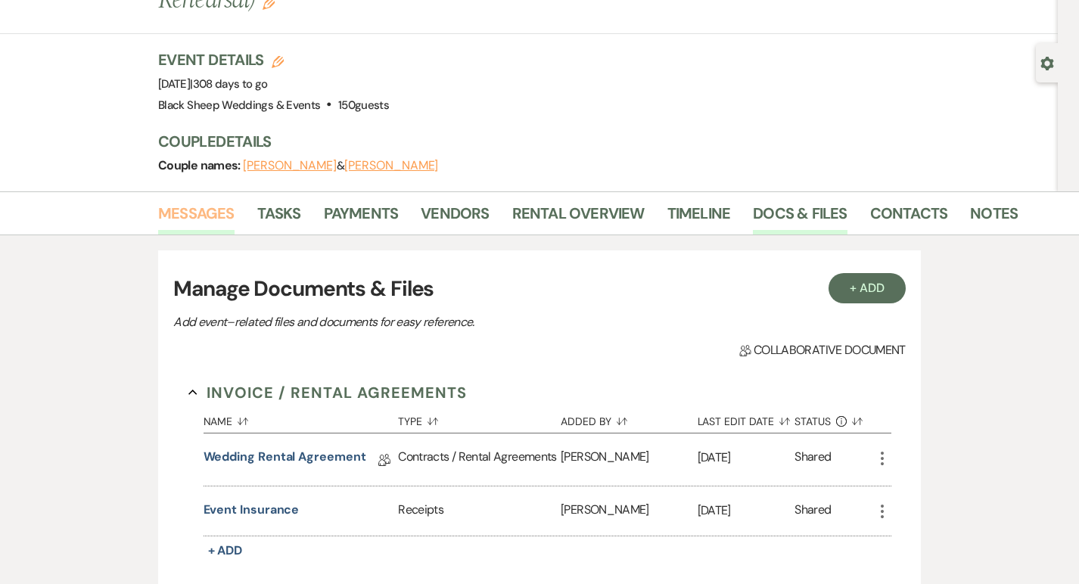
click at [183, 219] on link "Messages" at bounding box center [196, 217] width 76 height 33
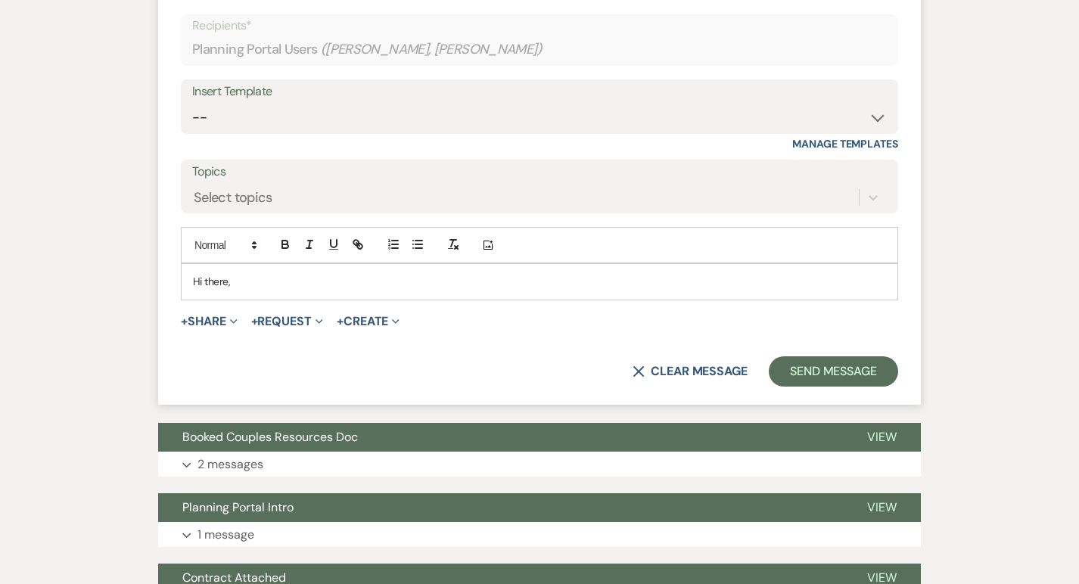
scroll to position [699, 0]
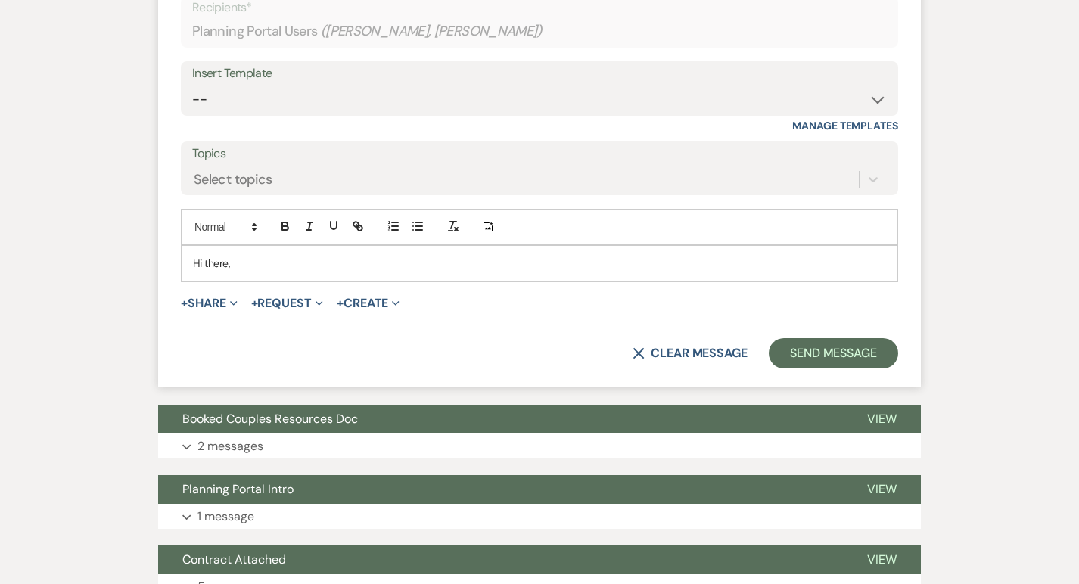
click at [263, 253] on div "Hi there," at bounding box center [540, 263] width 716 height 35
click at [247, 268] on p "Hi there," at bounding box center [539, 263] width 693 height 17
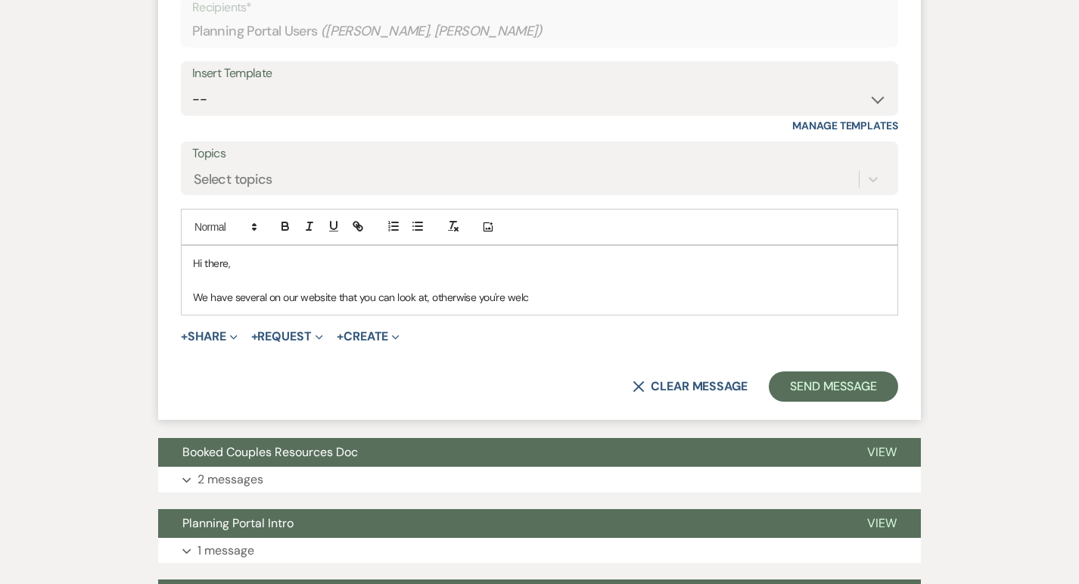
click at [424, 300] on p "We have several on our website that you can look at, otherwise you're welc" at bounding box center [539, 297] width 693 height 17
click at [656, 306] on div "Hi there, We have several on our website that you can look at to help you start…" at bounding box center [540, 280] width 716 height 69
click at [722, 294] on p "We have several on our website that you can look at to help you start planning,…" at bounding box center [539, 297] width 693 height 17
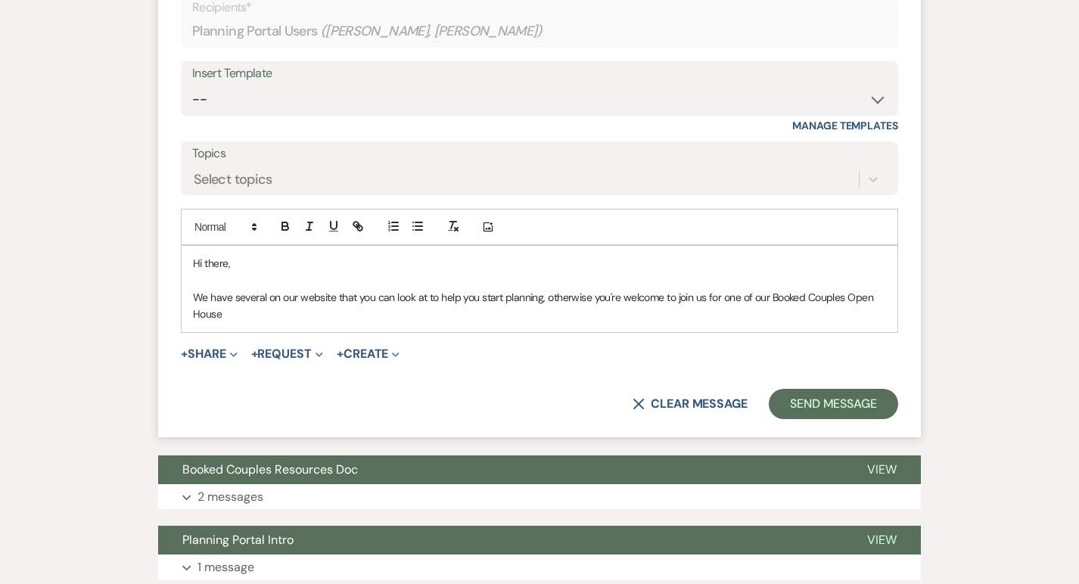
click at [770, 294] on p "We have several on our website that you can look at to help you start planning,…" at bounding box center [539, 306] width 693 height 34
click at [299, 313] on p "We have several on our website that you can look at to help you start planning,…" at bounding box center [539, 306] width 693 height 34
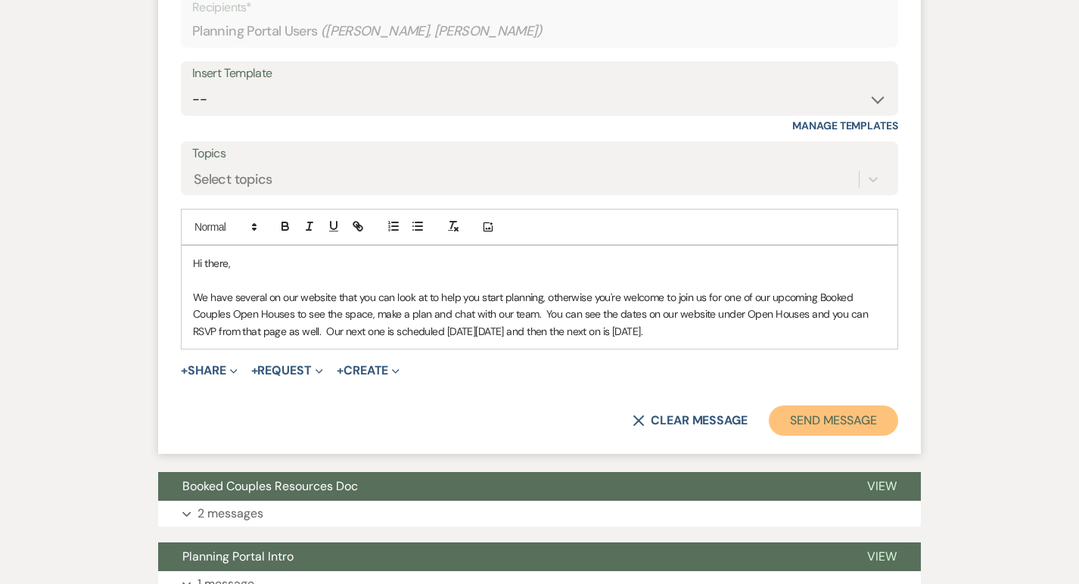
click at [813, 422] on button "Send Message" at bounding box center [833, 421] width 129 height 30
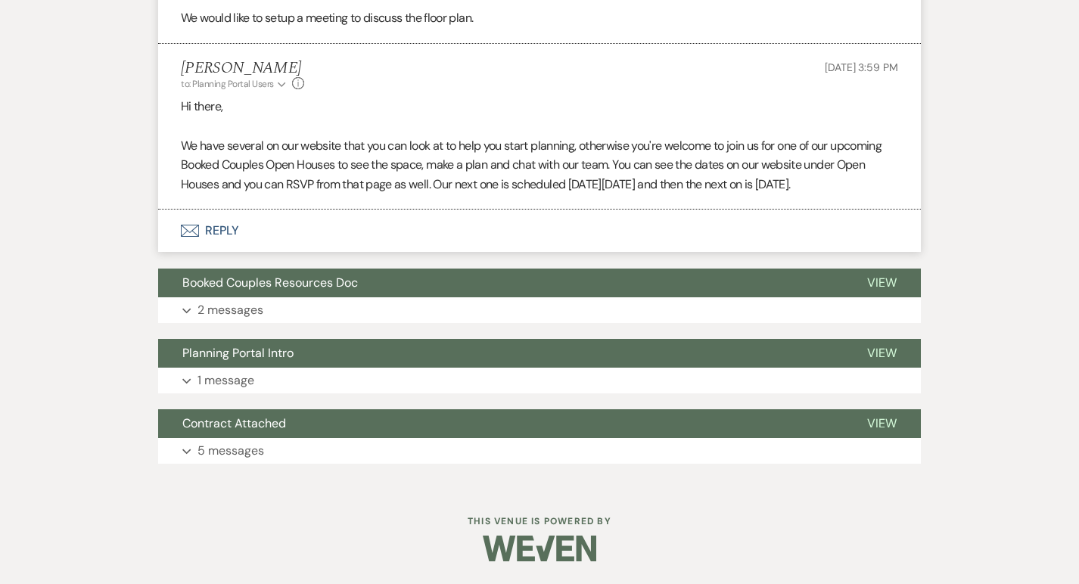
scroll to position [613, 0]
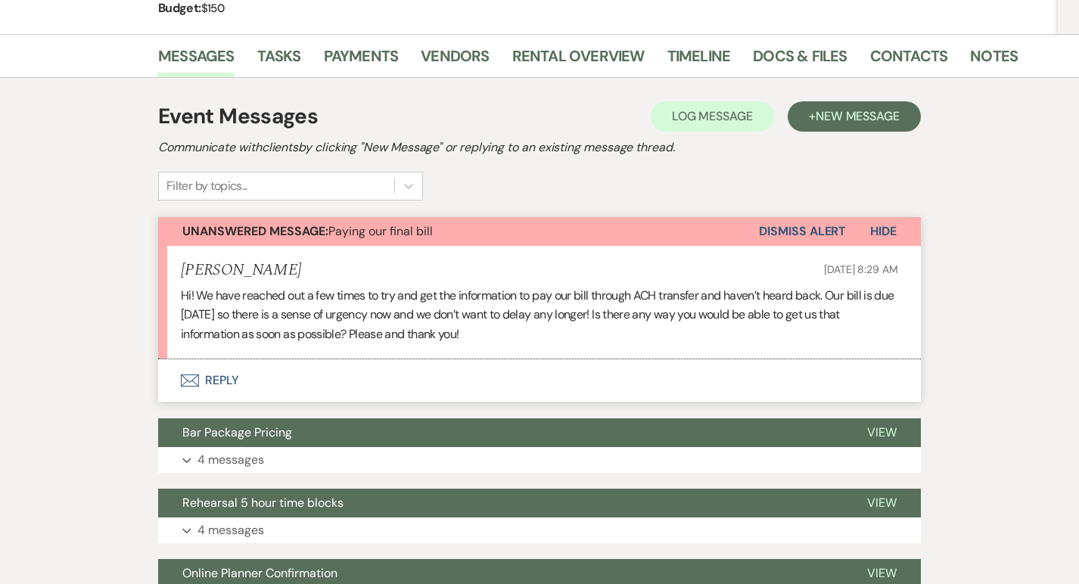
click at [204, 380] on button "Envelope Reply" at bounding box center [539, 380] width 763 height 42
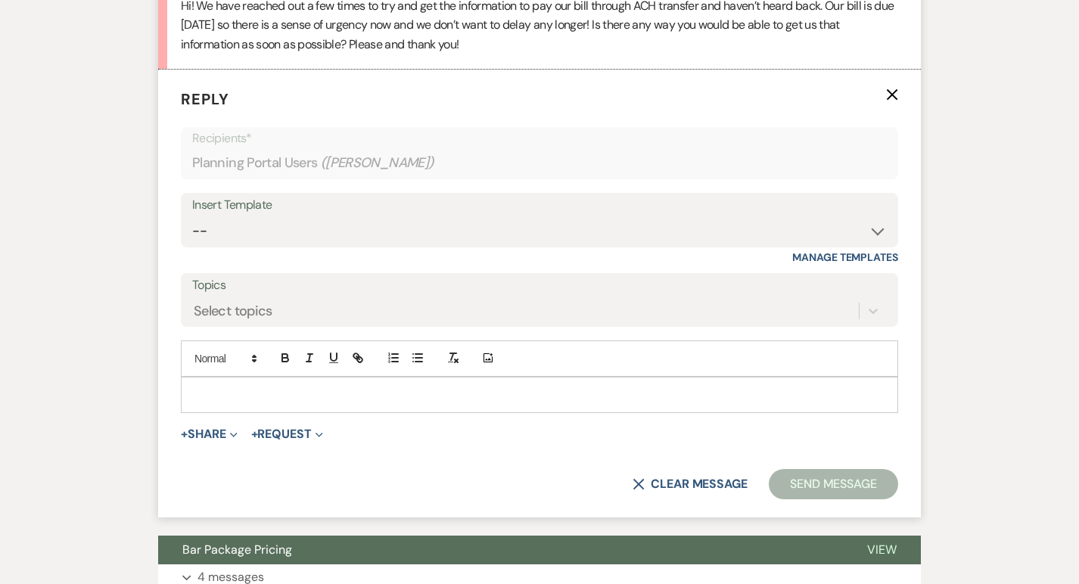
scroll to position [567, 0]
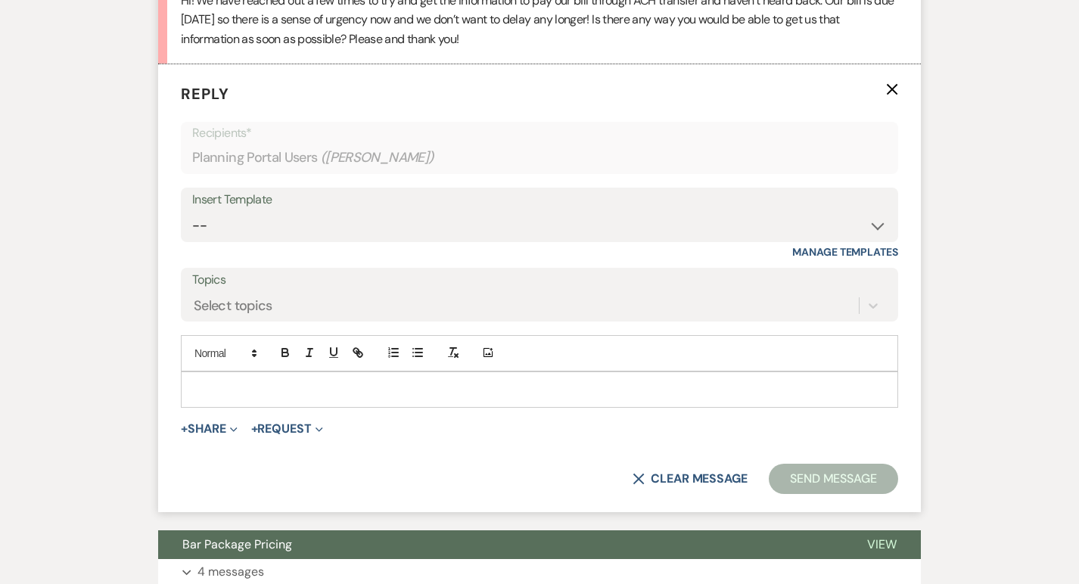
click at [236, 378] on div at bounding box center [540, 389] width 716 height 35
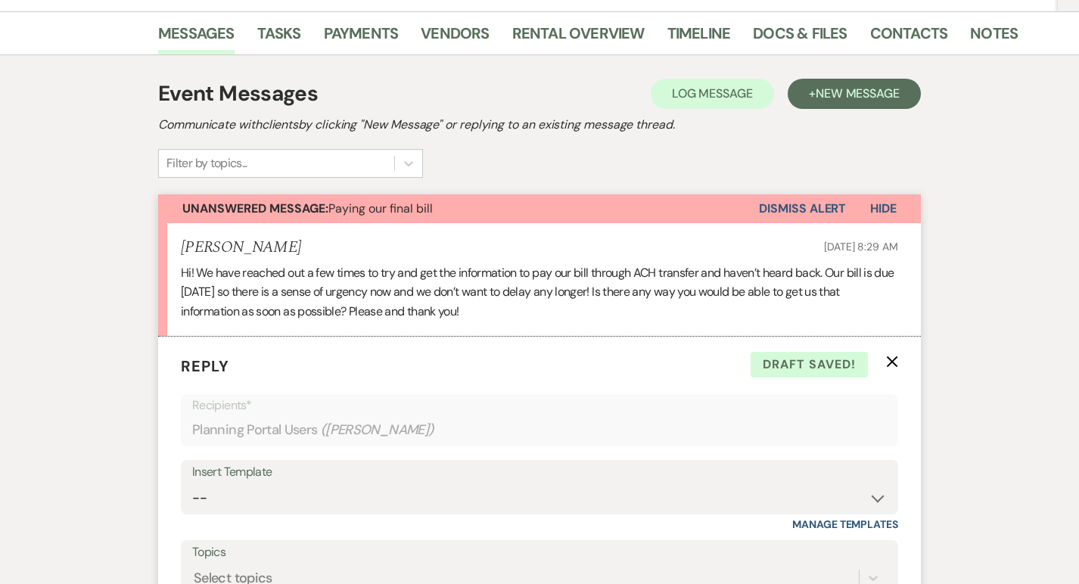
scroll to position [252, 0]
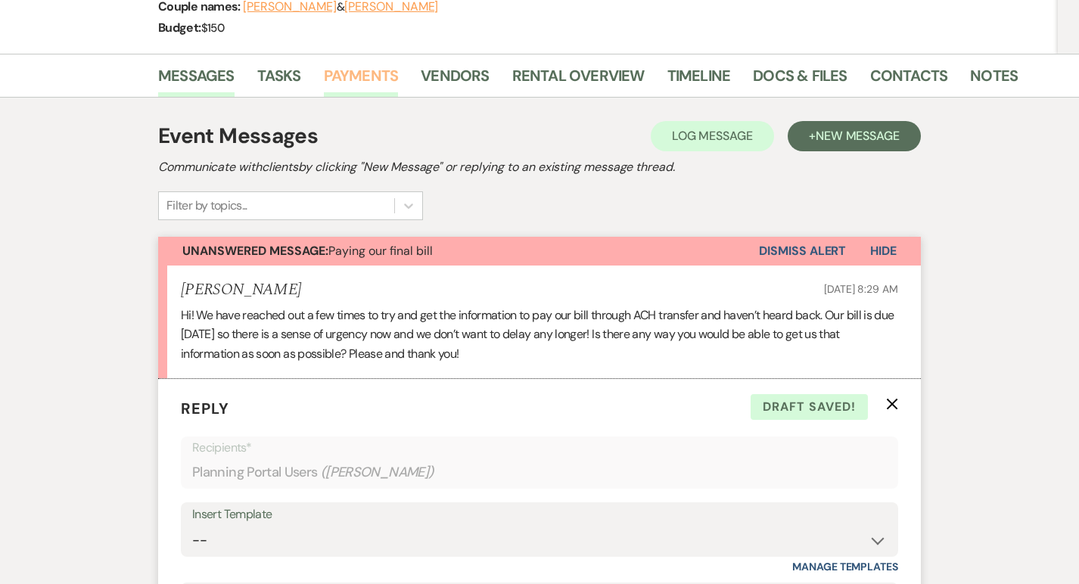
click at [362, 86] on link "Payments" at bounding box center [361, 80] width 75 height 33
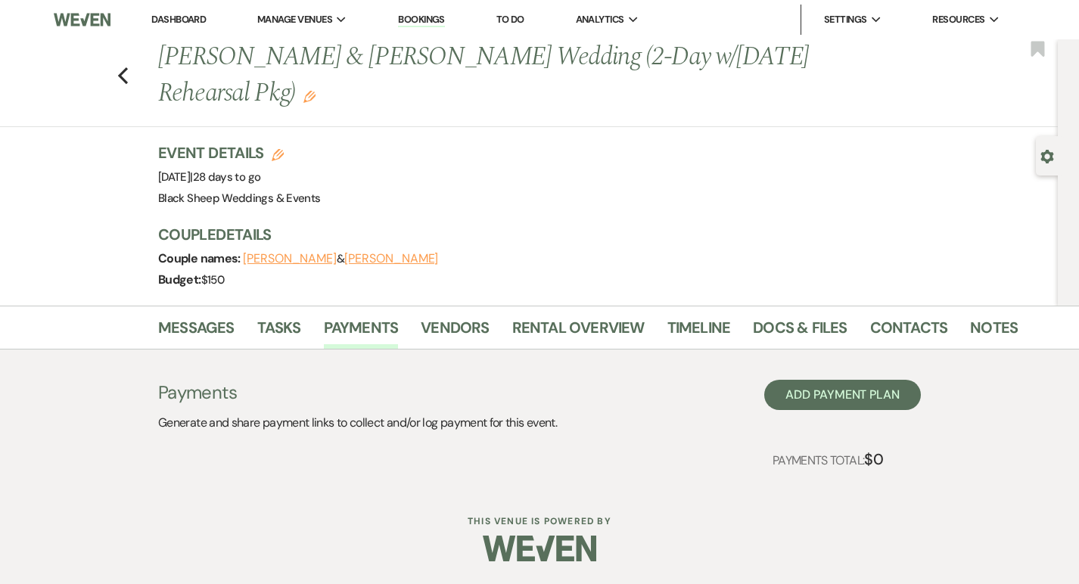
click at [129, 78] on div "Previous Taylor King & Michael Wicker's Wedding (2-Day w/Thursday Rehearsal Pkg…" at bounding box center [524, 83] width 1065 height 88
click at [117, 75] on div "Previous Taylor King & Michael Wicker's Wedding (2-Day w/Thursday Rehearsal Pkg…" at bounding box center [524, 83] width 1065 height 88
click at [201, 325] on link "Messages" at bounding box center [196, 332] width 76 height 33
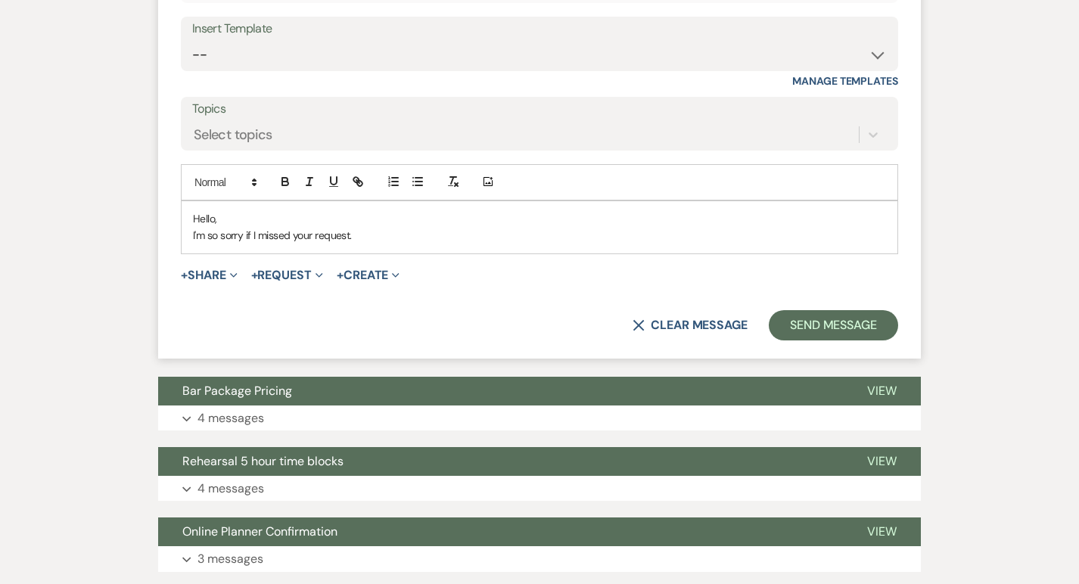
scroll to position [756, 0]
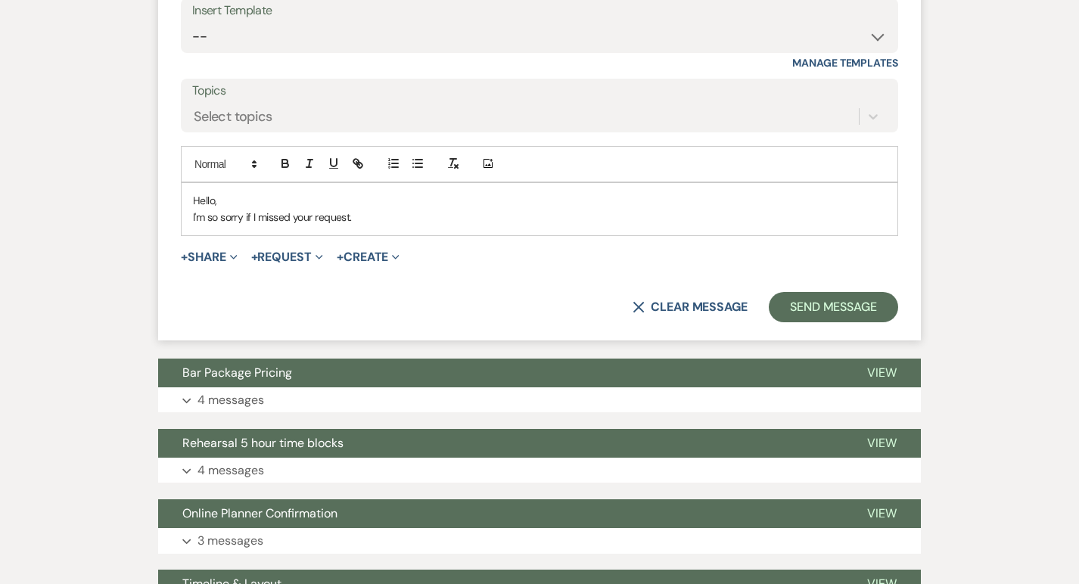
click at [375, 214] on p "I'm so sorry if I missed your request." at bounding box center [539, 217] width 693 height 17
click at [451, 216] on p "I'm so sorry if I missed your request. It's been a busy week, so I apologize. I…" at bounding box center [539, 217] width 693 height 17
click at [502, 213] on p "I'm so sorry if I missed your request. It's been a busy week so far, so I apolo…" at bounding box center [539, 217] width 693 height 17
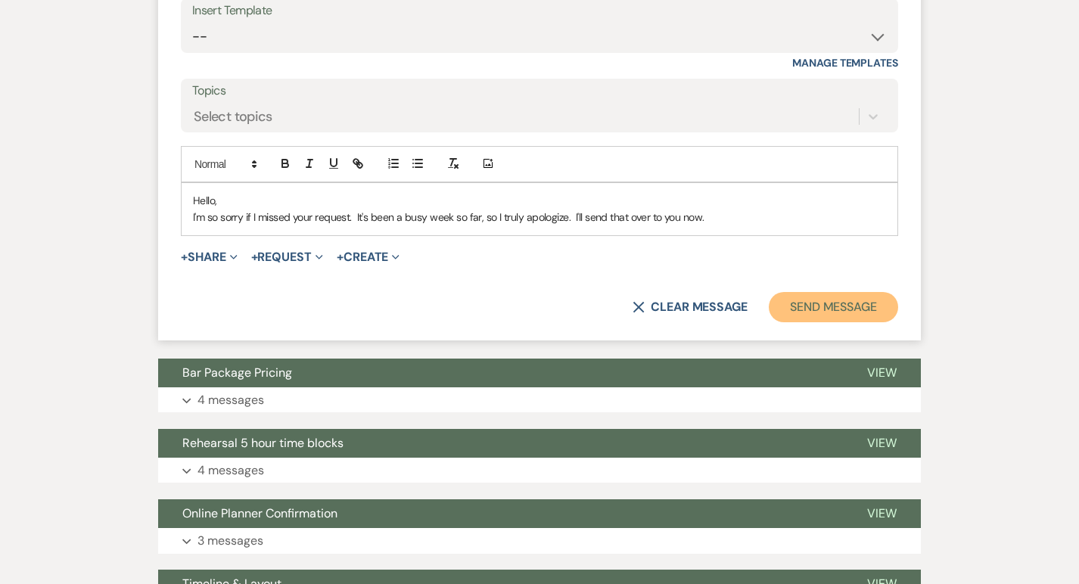
click at [821, 306] on button "Send Message" at bounding box center [833, 307] width 129 height 30
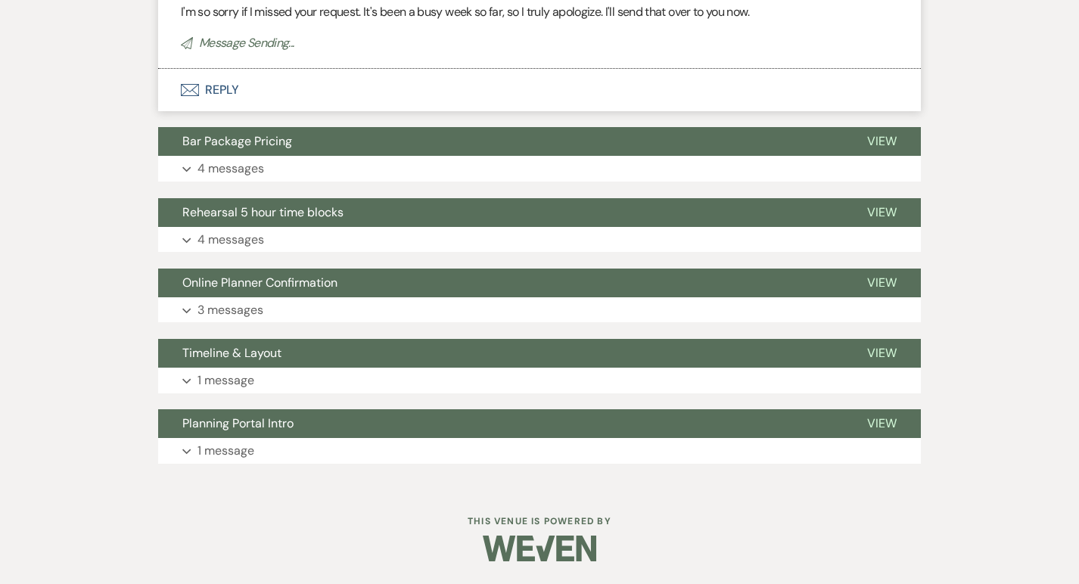
scroll to position [701, 0]
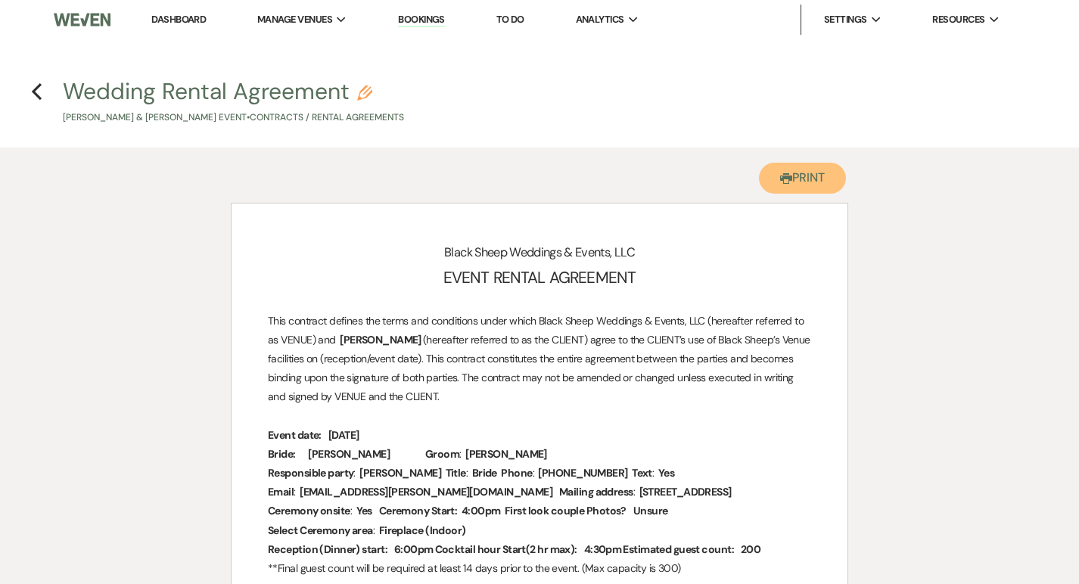
click at [808, 176] on button "Printer Print" at bounding box center [802, 178] width 87 height 31
click at [42, 98] on icon "Previous" at bounding box center [36, 91] width 11 height 18
